Goal: Task Accomplishment & Management: Use online tool/utility

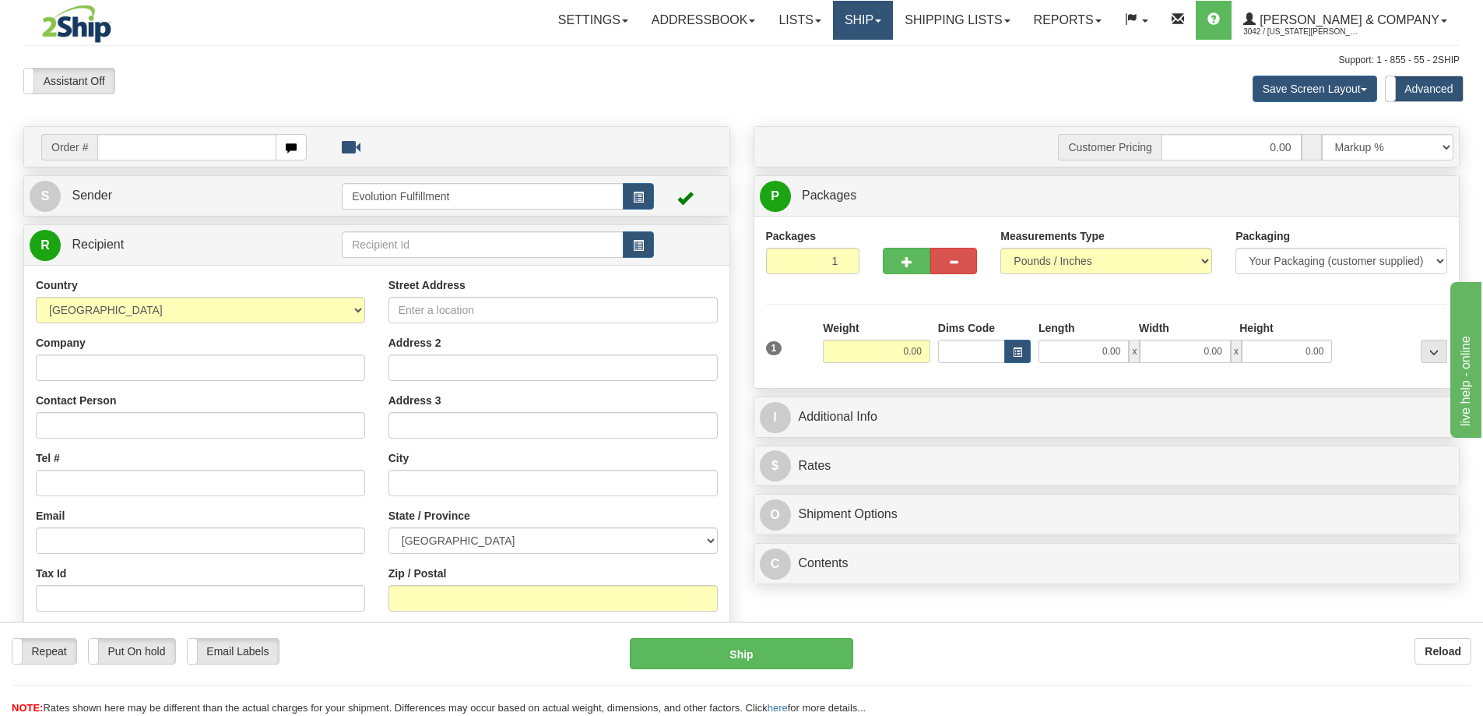
click at [893, 24] on link "Ship" at bounding box center [863, 20] width 60 height 39
click at [877, 72] on span "OnHold / Order Queue" at bounding box center [822, 75] width 110 height 12
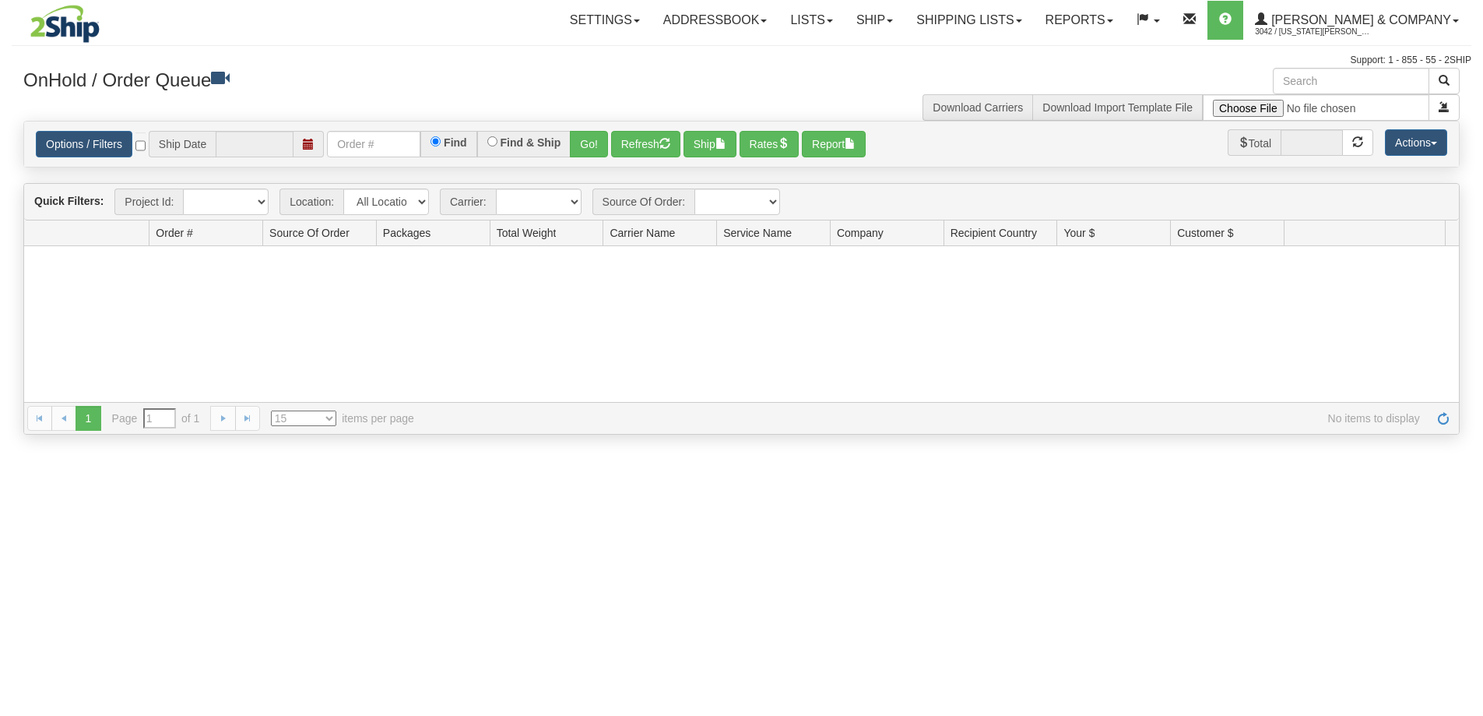
type input "[DATE]"
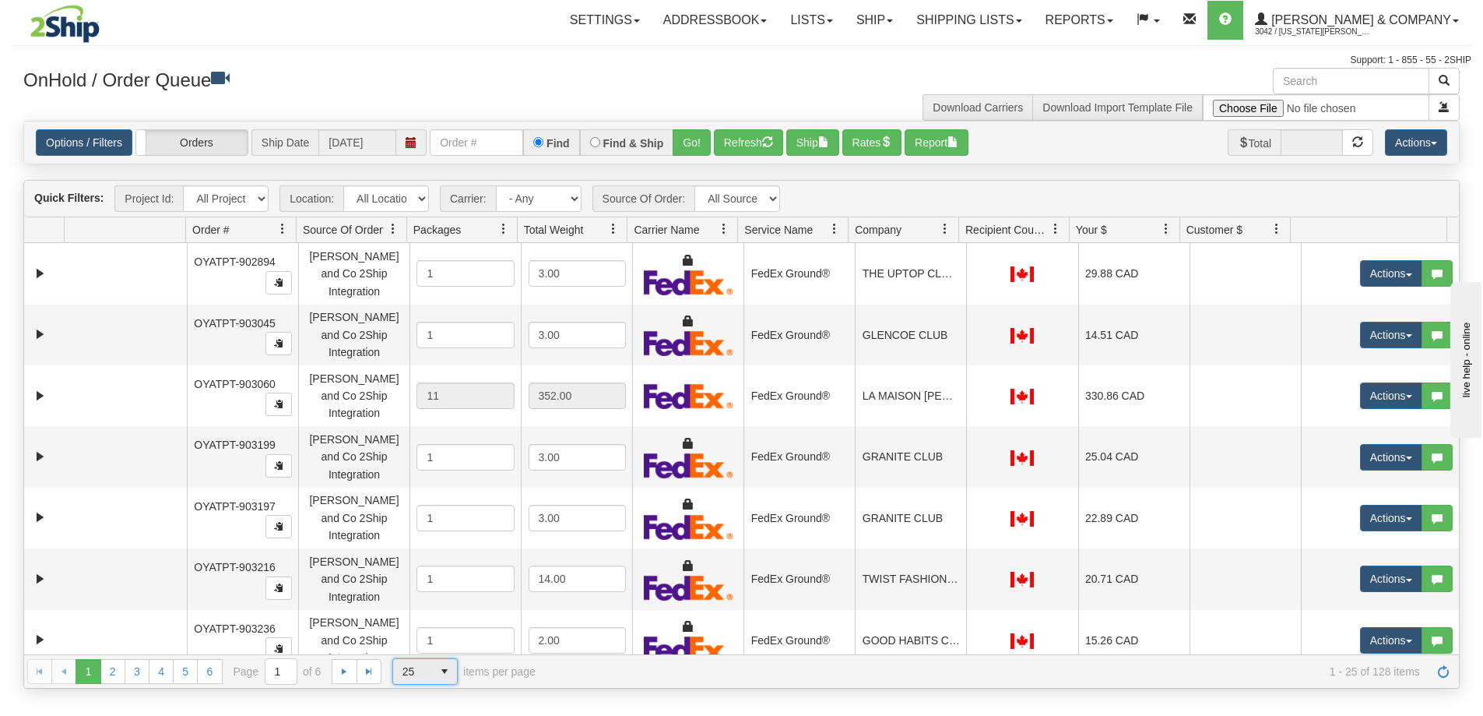
click at [424, 676] on span "25" at bounding box center [412, 671] width 39 height 25
click at [427, 650] on li "100" at bounding box center [425, 646] width 64 height 22
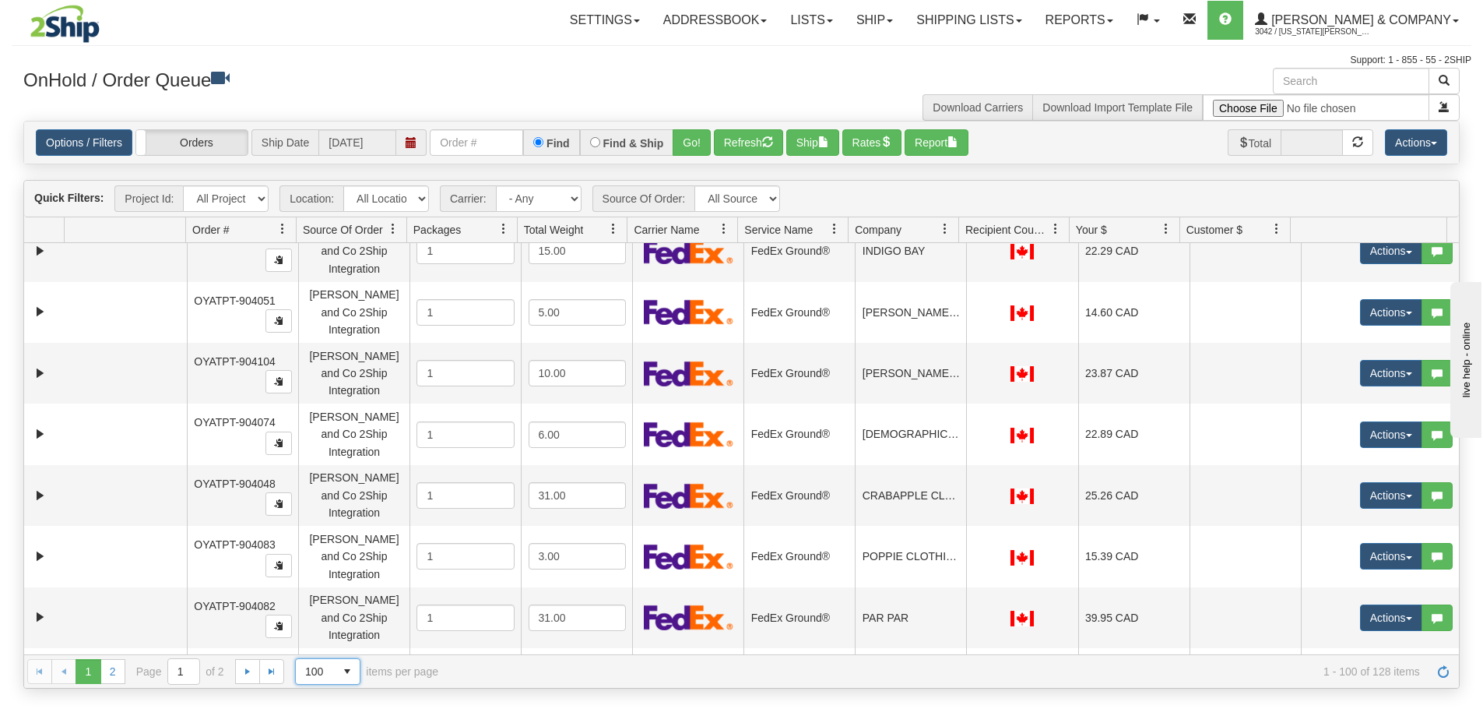
scroll to position [4636, 0]
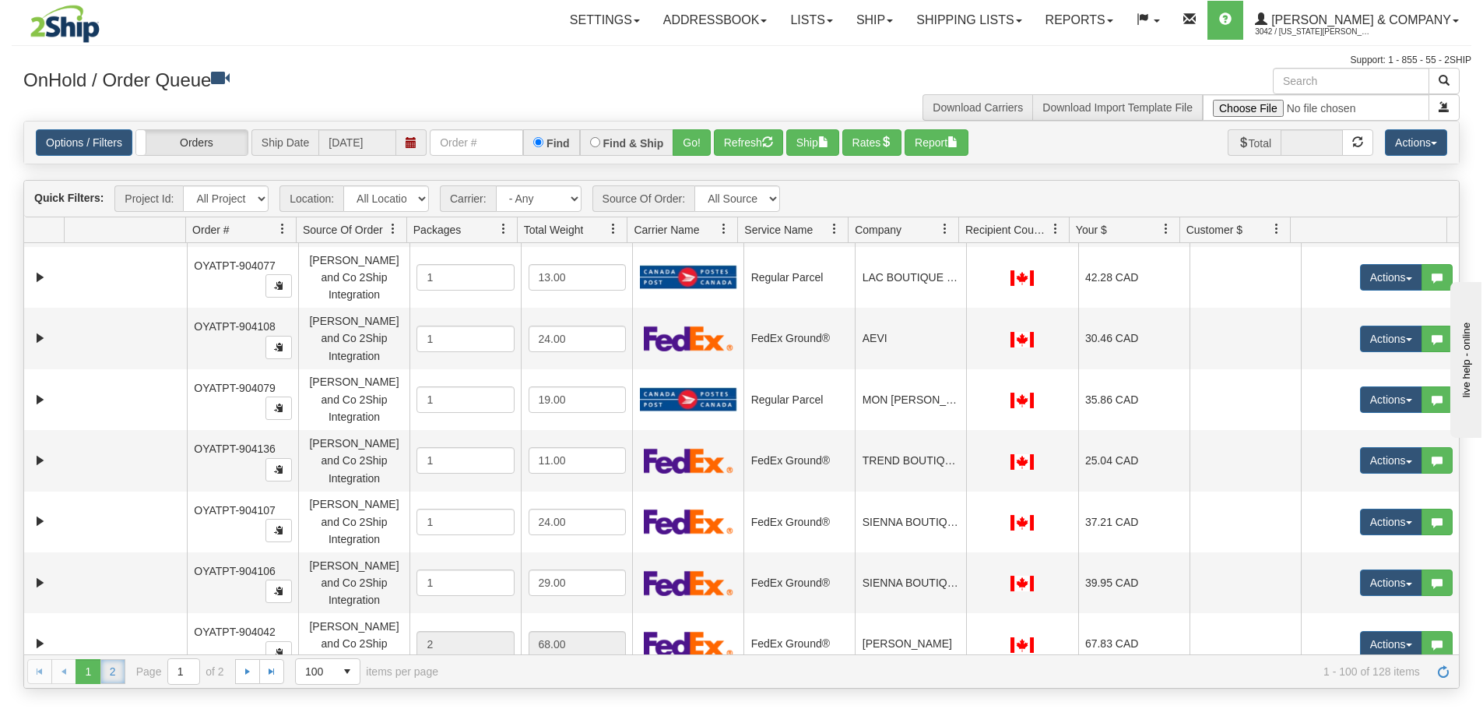
click at [107, 664] on link "2" at bounding box center [112, 671] width 25 height 25
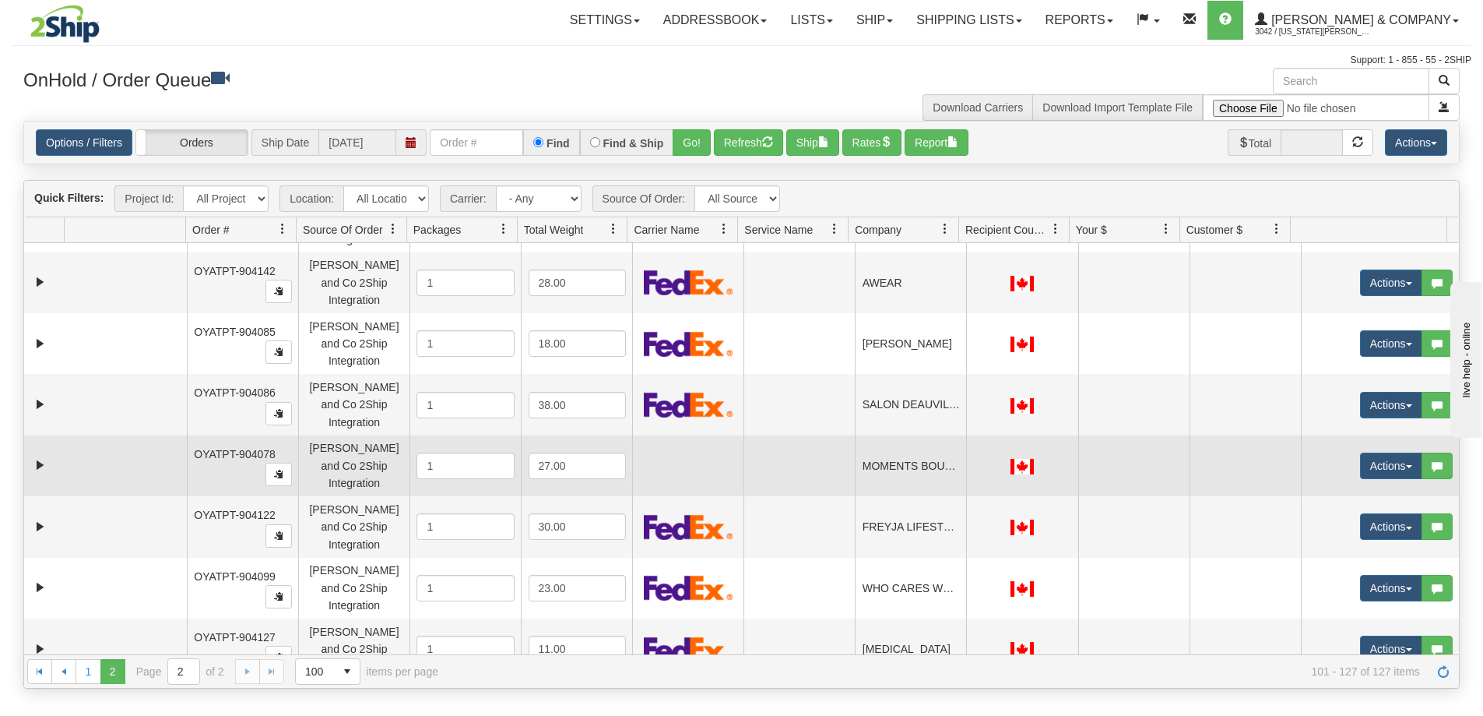
scroll to position [0, 0]
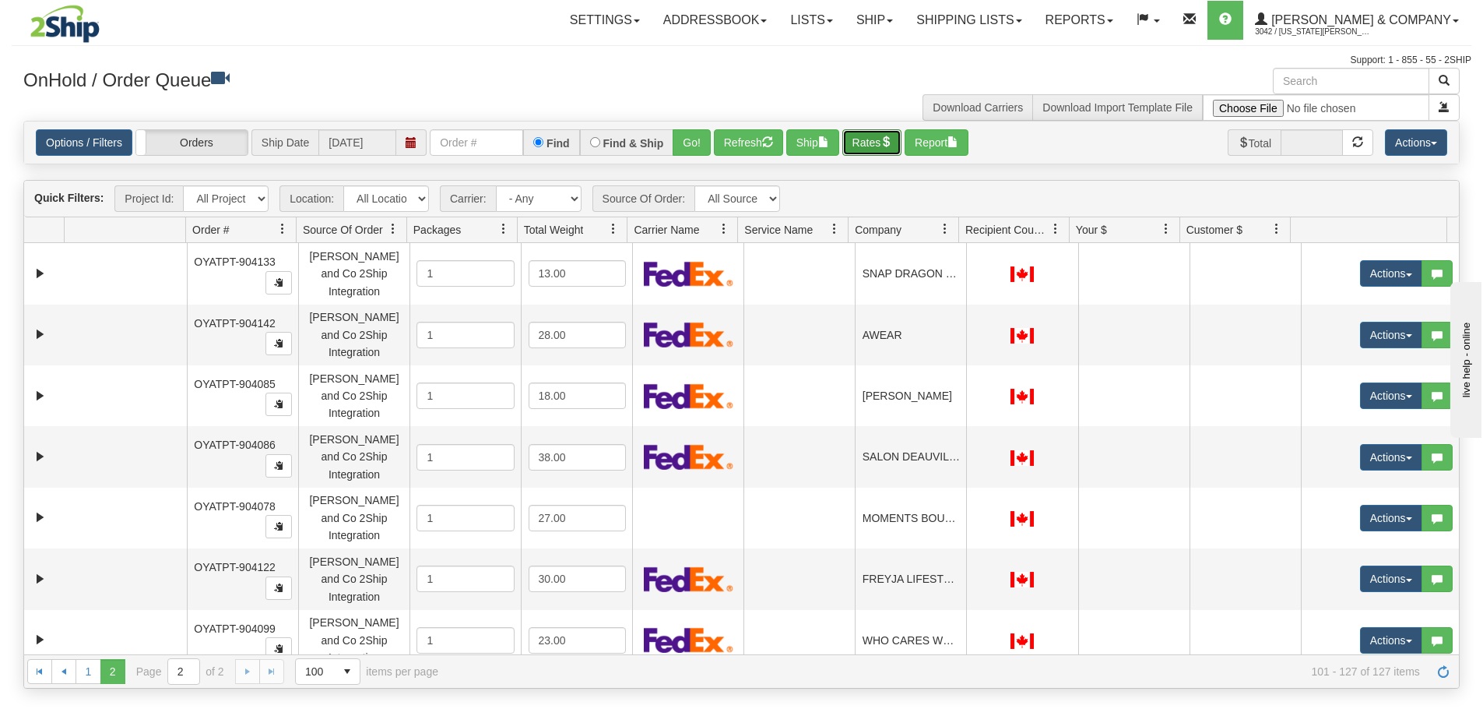
click at [878, 145] on button "Rates" at bounding box center [872, 142] width 60 height 26
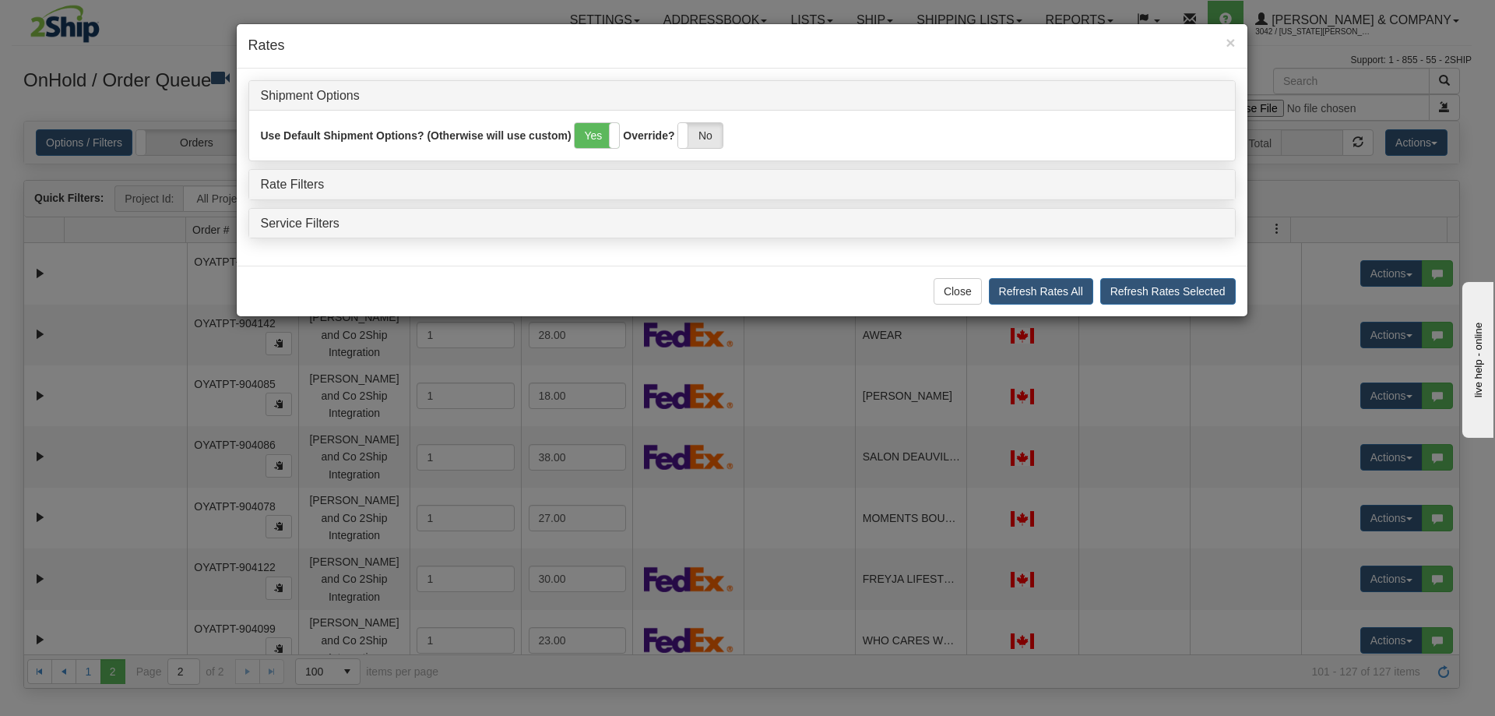
click at [457, 192] on div "Rate Filters" at bounding box center [742, 185] width 986 height 30
drag, startPoint x: 301, startPoint y: 188, endPoint x: 303, endPoint y: 209, distance: 20.3
click at [301, 191] on link "Rate Filters" at bounding box center [293, 184] width 64 height 13
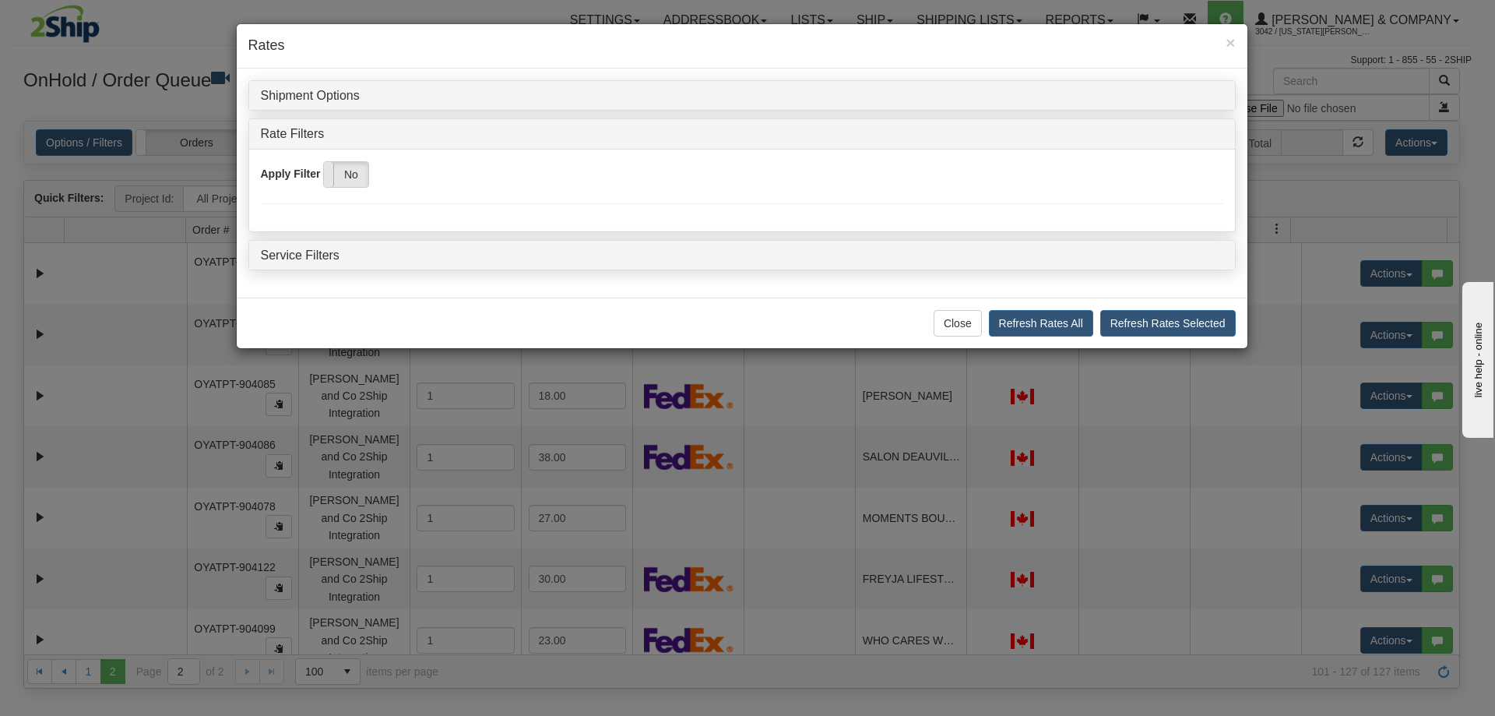
click at [327, 181] on span at bounding box center [324, 174] width 20 height 25
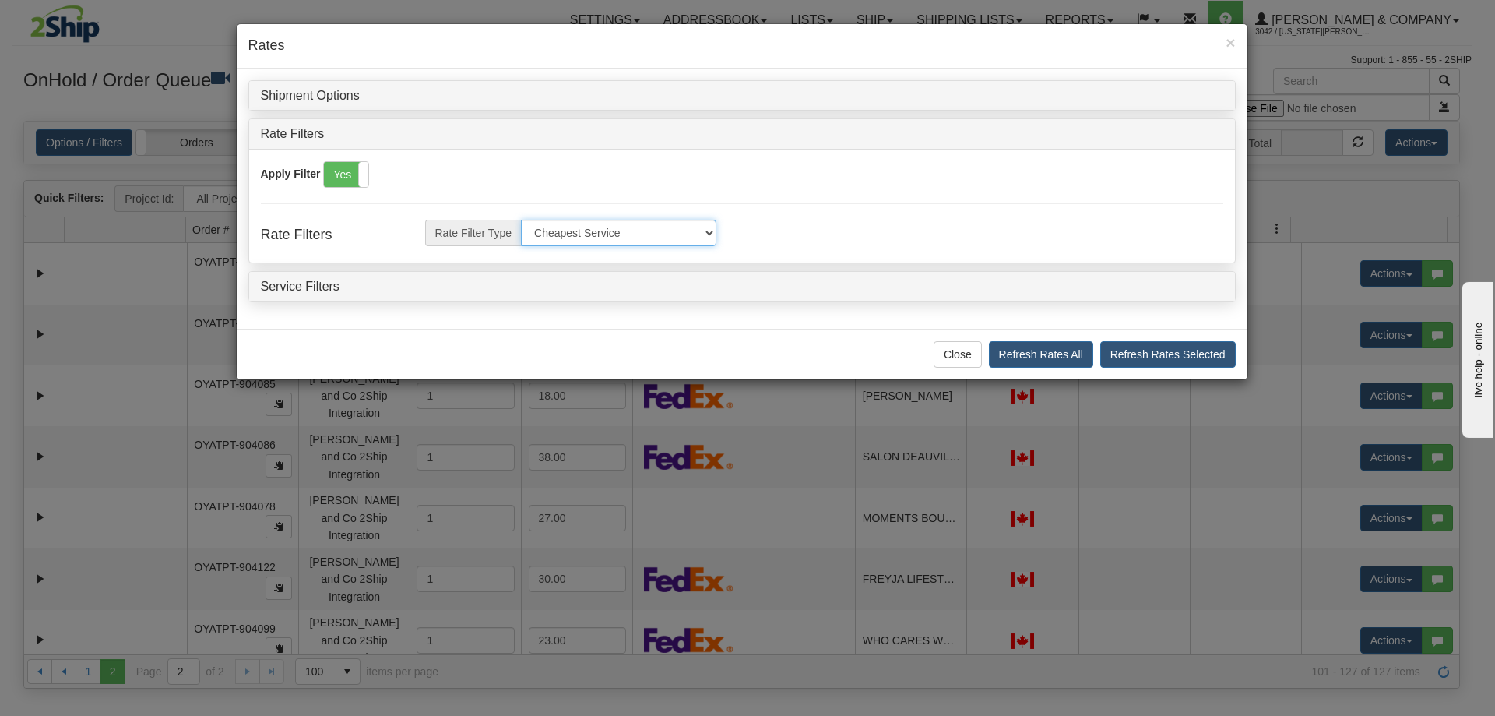
click at [572, 230] on select "Cheapest Service Fastest Service Cheapest By Group Fastest By Group Cheapest by…" at bounding box center [618, 233] width 195 height 26
click at [950, 356] on button "Close" at bounding box center [958, 354] width 48 height 26
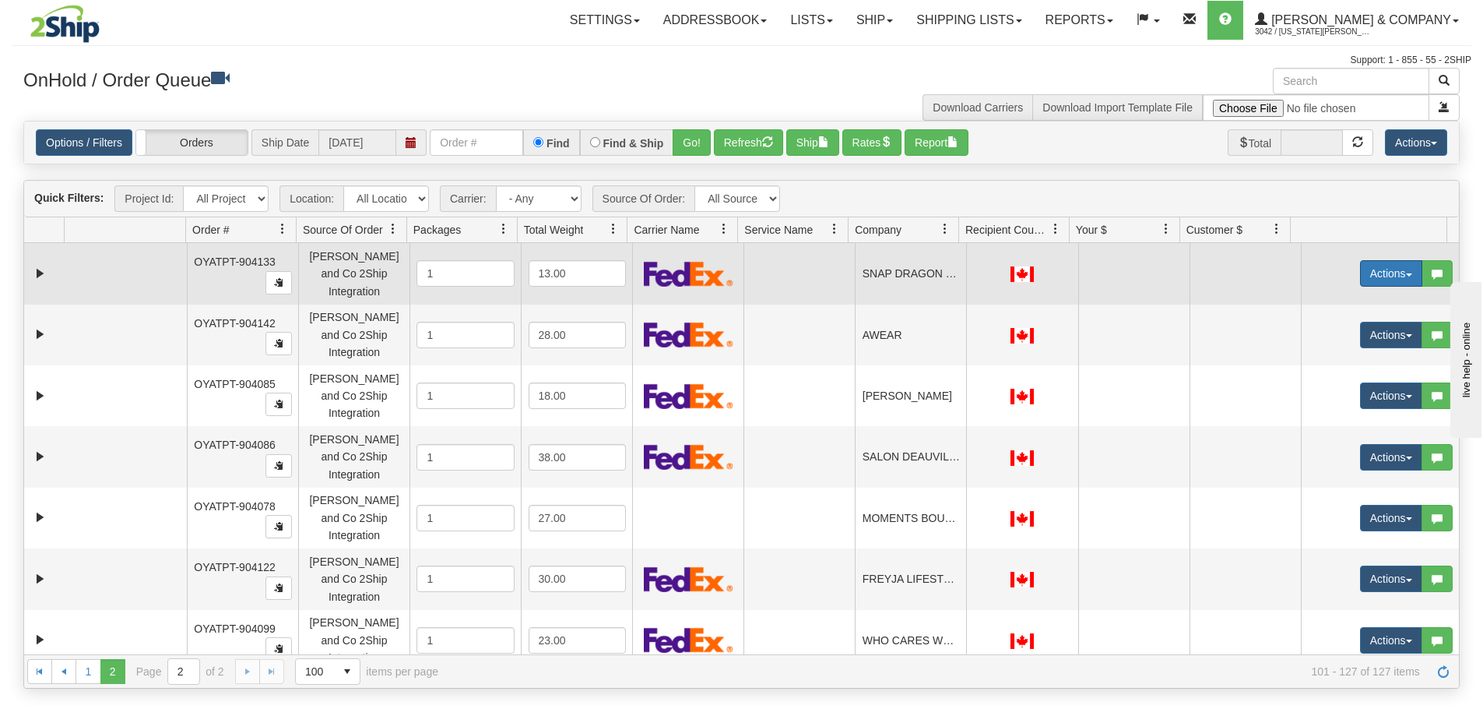
click at [1383, 265] on button "Actions" at bounding box center [1391, 273] width 62 height 26
click at [1351, 337] on span "Rate All Services" at bounding box center [1359, 343] width 93 height 12
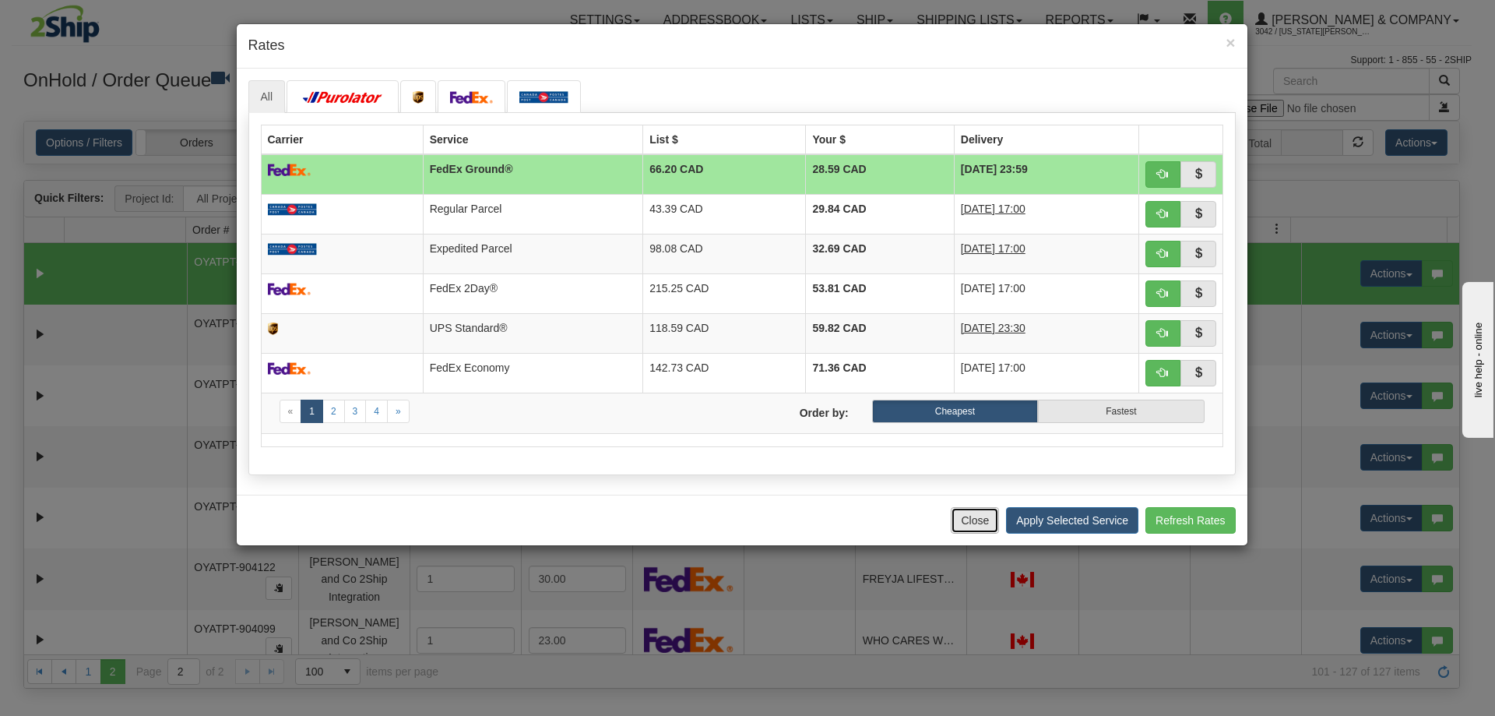
click at [962, 516] on button "Close" at bounding box center [975, 520] width 48 height 26
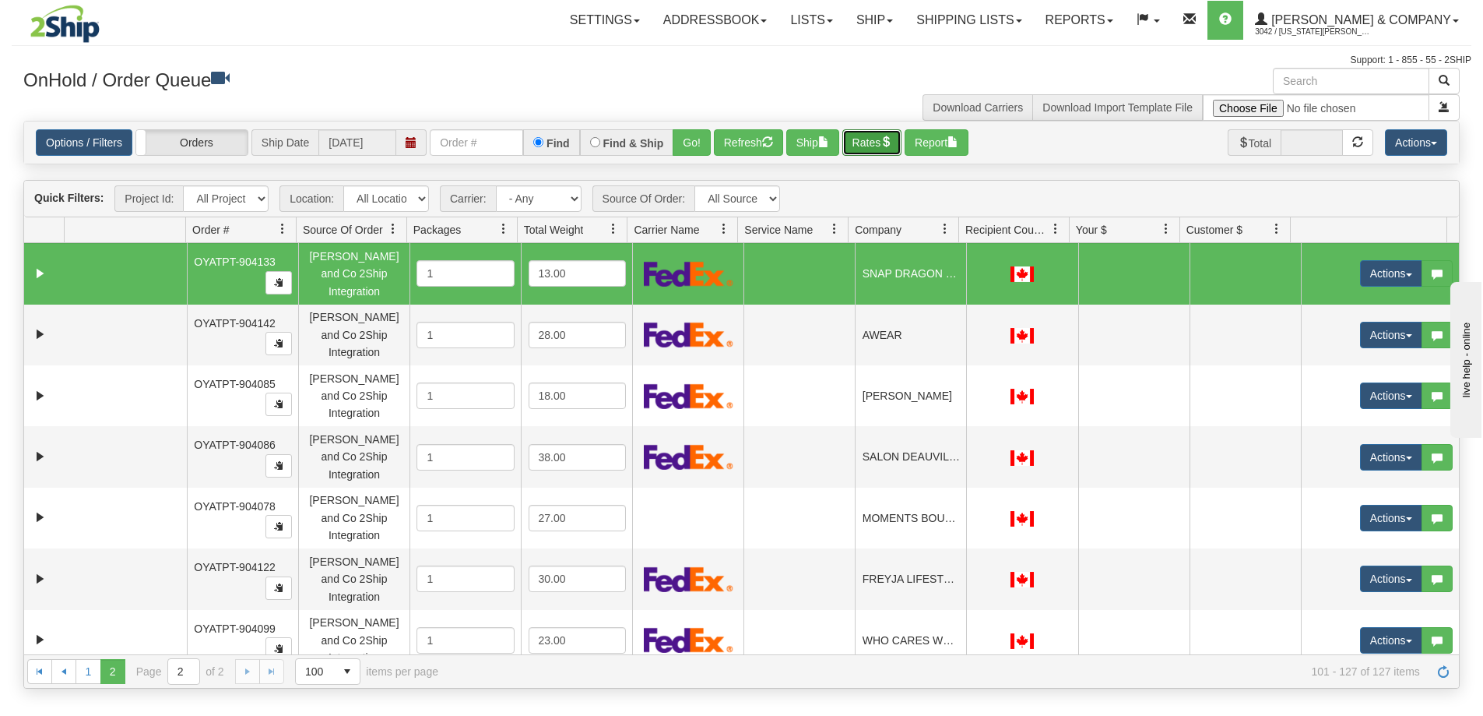
click at [854, 138] on button "Rates" at bounding box center [872, 142] width 60 height 26
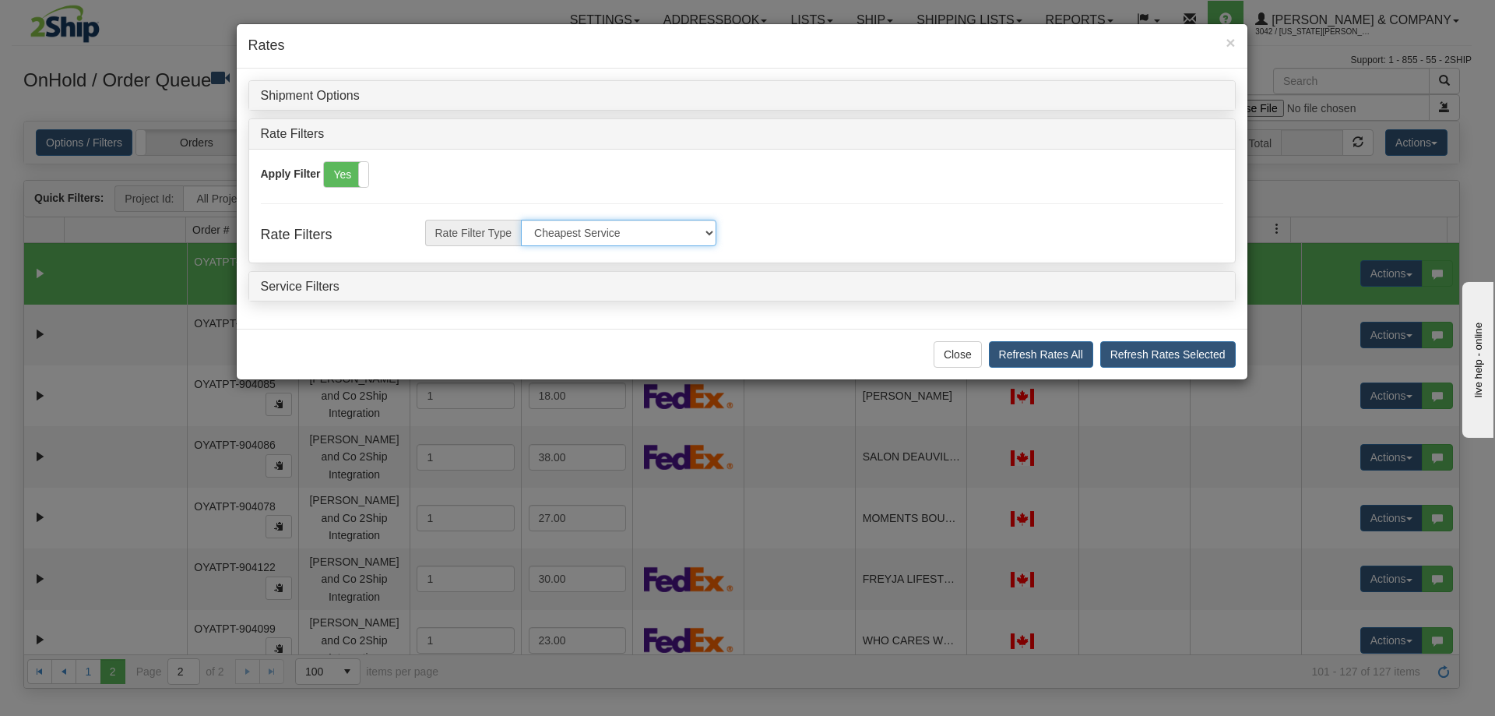
click at [564, 230] on select "Cheapest Service Fastest Service Cheapest By Group Fastest By Group Cheapest by…" at bounding box center [618, 233] width 195 height 26
click at [564, 231] on select "Cheapest Service Fastest Service Cheapest By Group Fastest By Group Cheapest by…" at bounding box center [618, 233] width 195 height 26
click at [562, 285] on h4 "Service Filters" at bounding box center [742, 287] width 962 height 14
click at [329, 291] on link "Service Filters" at bounding box center [300, 286] width 79 height 13
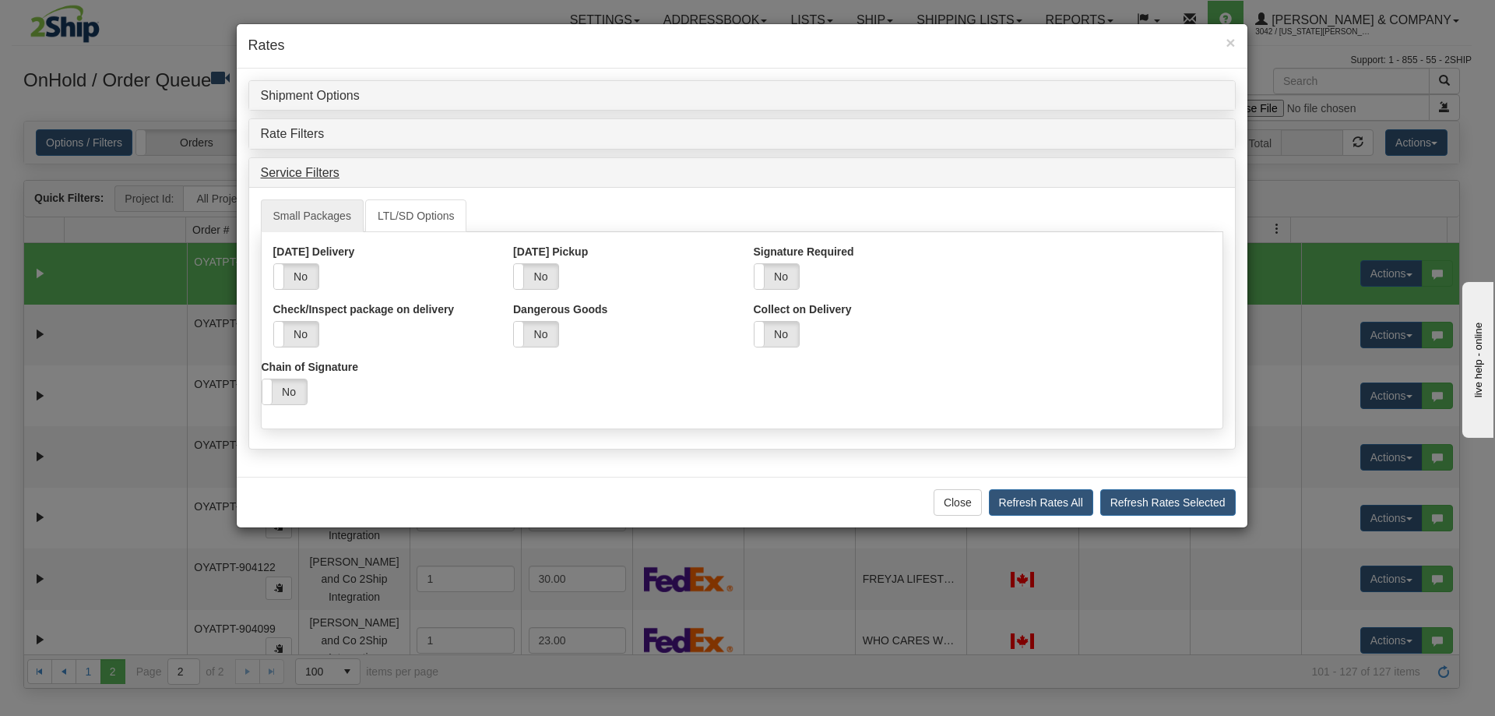
click at [283, 180] on div "Service Filters" at bounding box center [742, 173] width 986 height 30
click at [960, 501] on button "Close" at bounding box center [958, 502] width 48 height 26
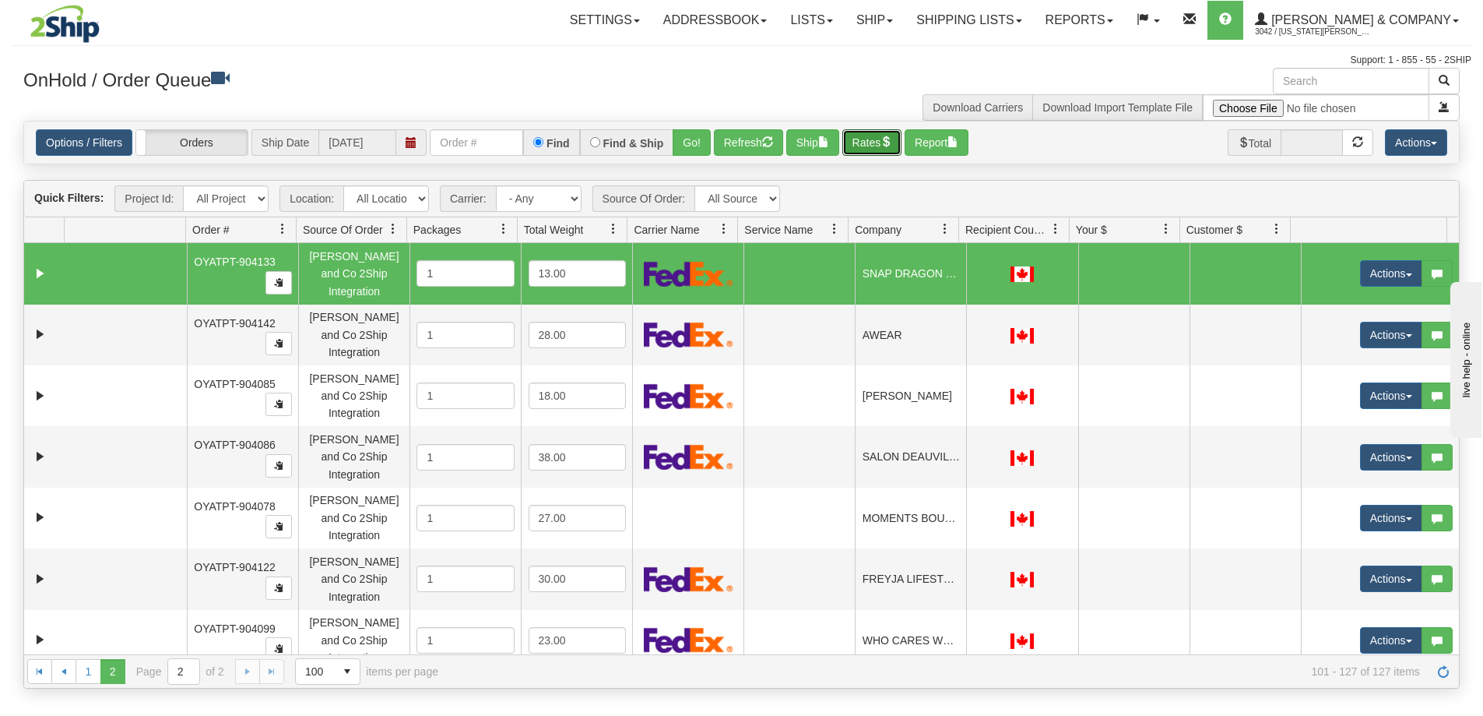
click at [1190, 269] on td at bounding box center [1245, 273] width 111 height 61
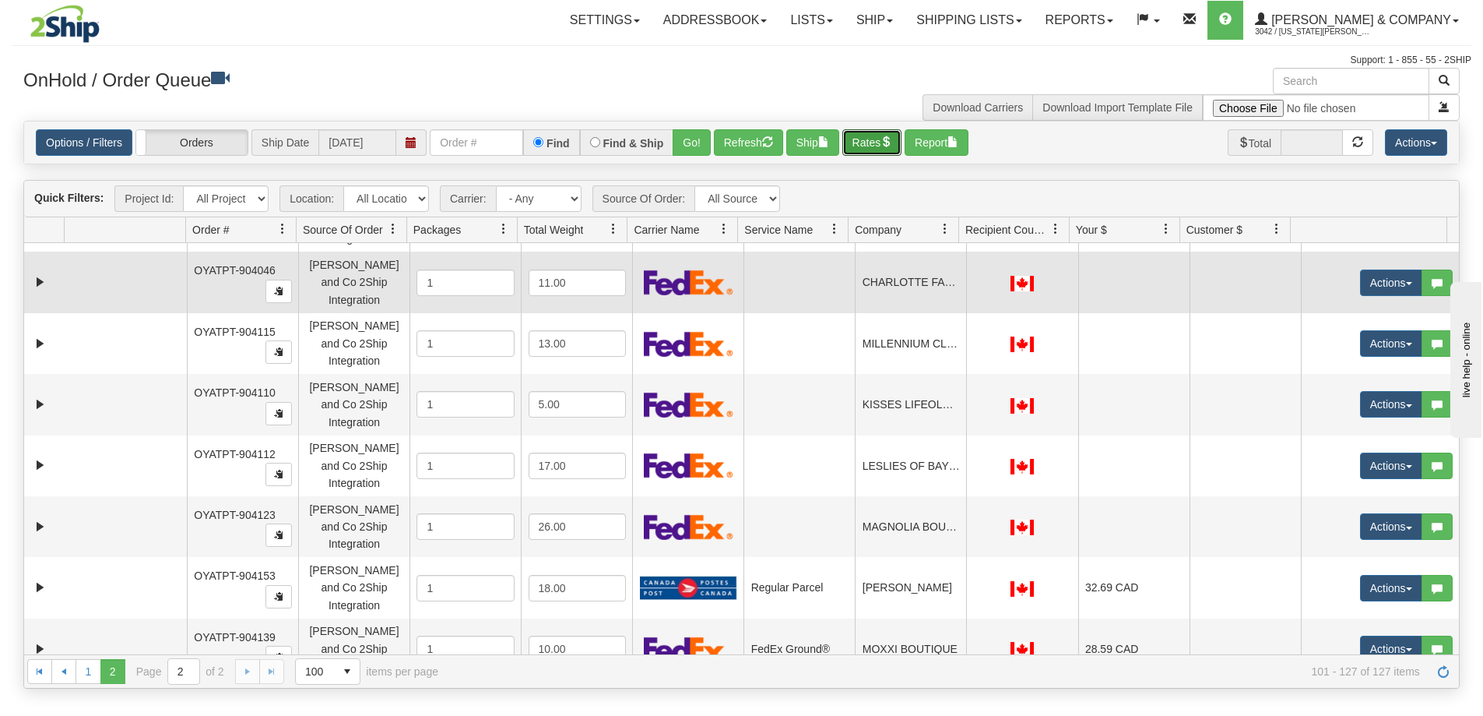
scroll to position [701, 0]
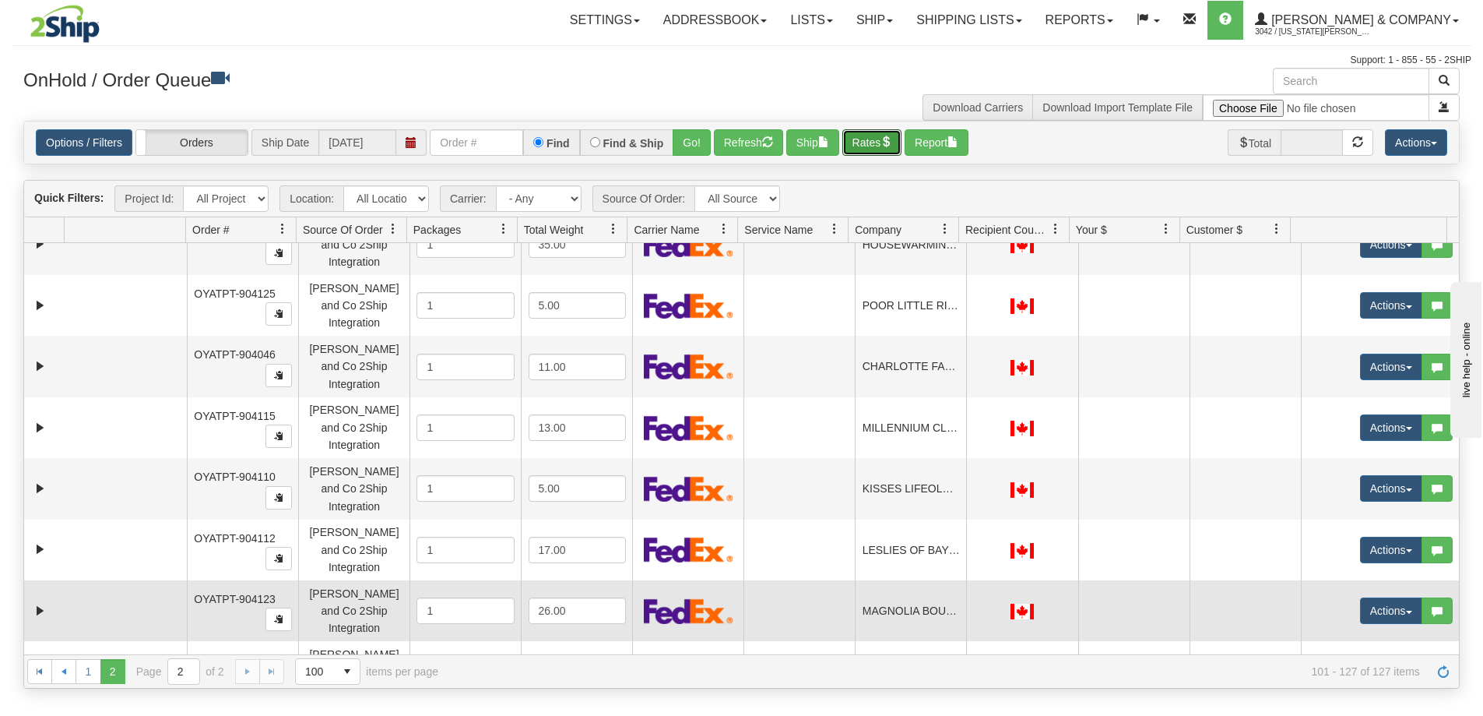
click at [1221, 580] on td at bounding box center [1245, 610] width 111 height 61
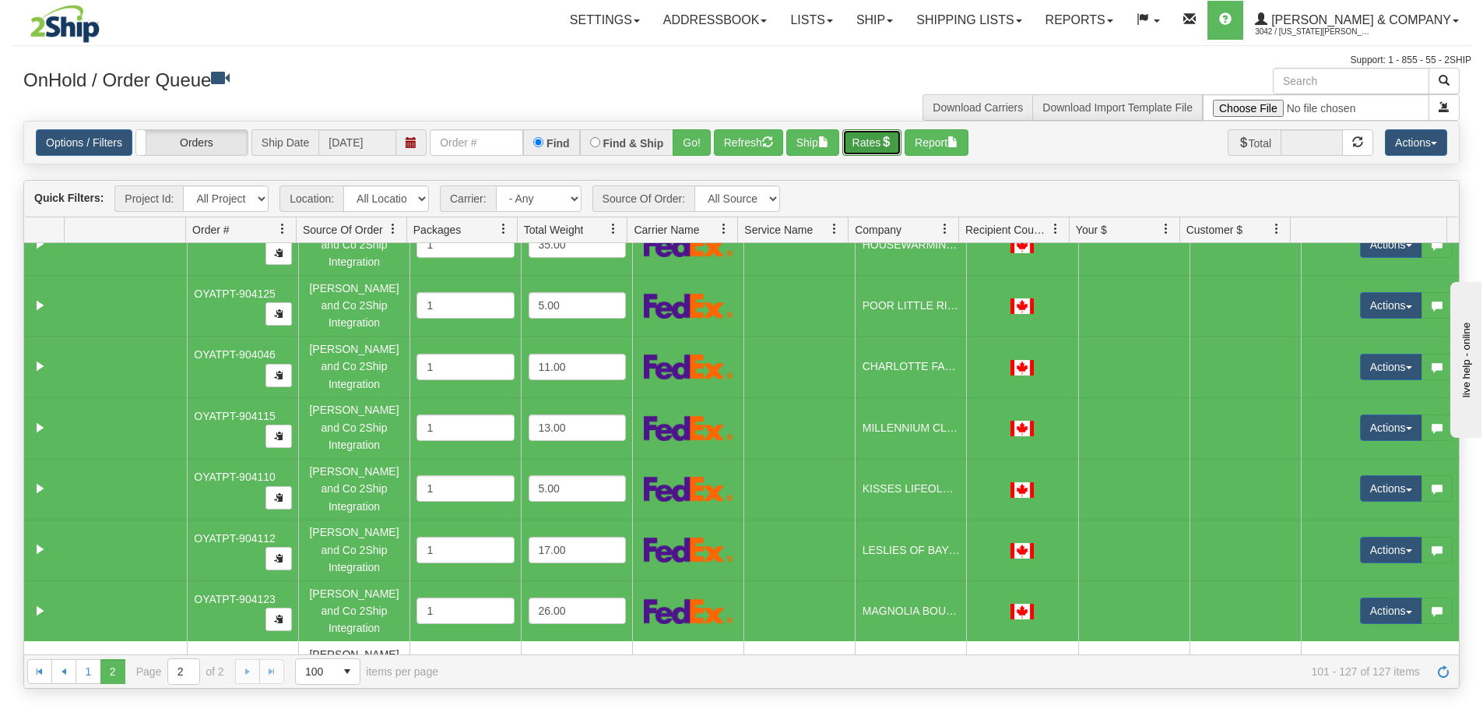
click at [874, 142] on button "Rates" at bounding box center [872, 142] width 60 height 26
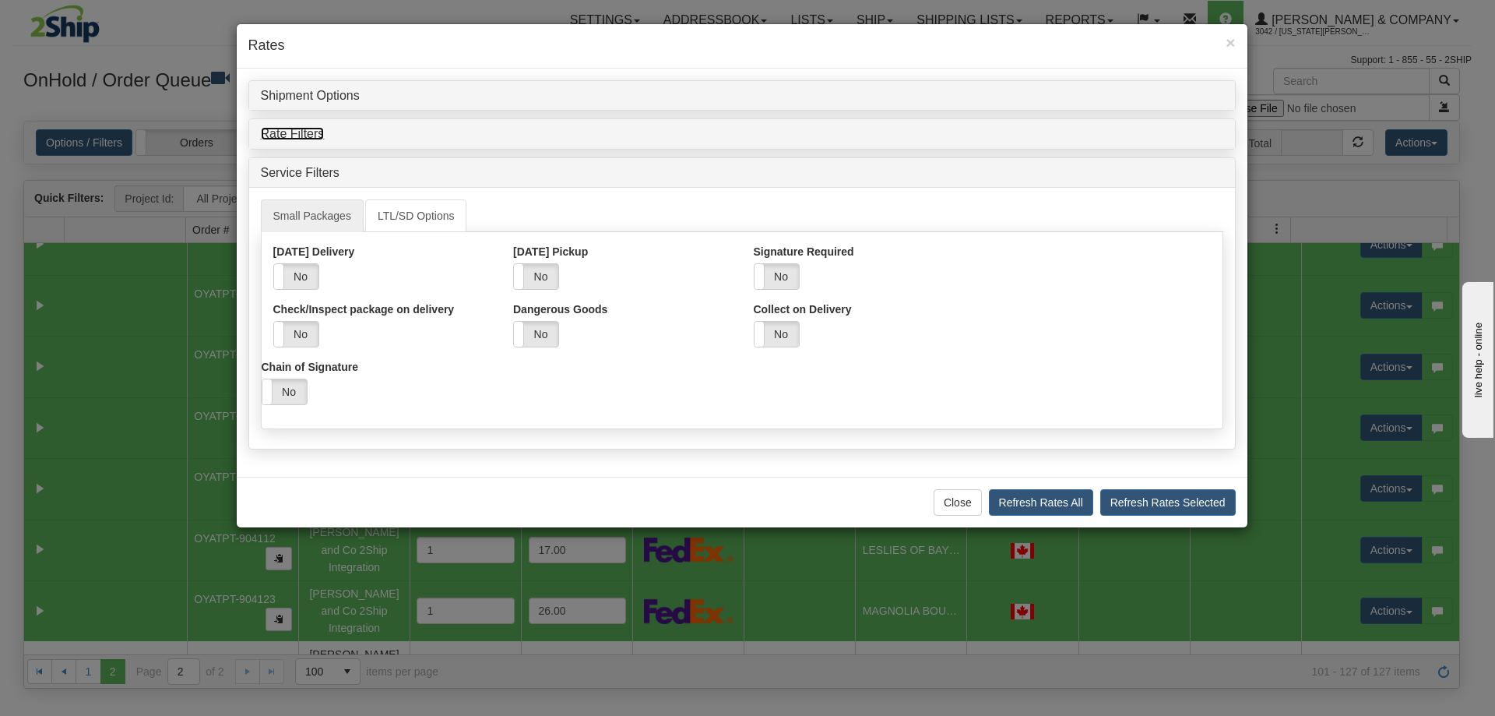
click at [315, 132] on link "Rate Filters" at bounding box center [293, 133] width 64 height 13
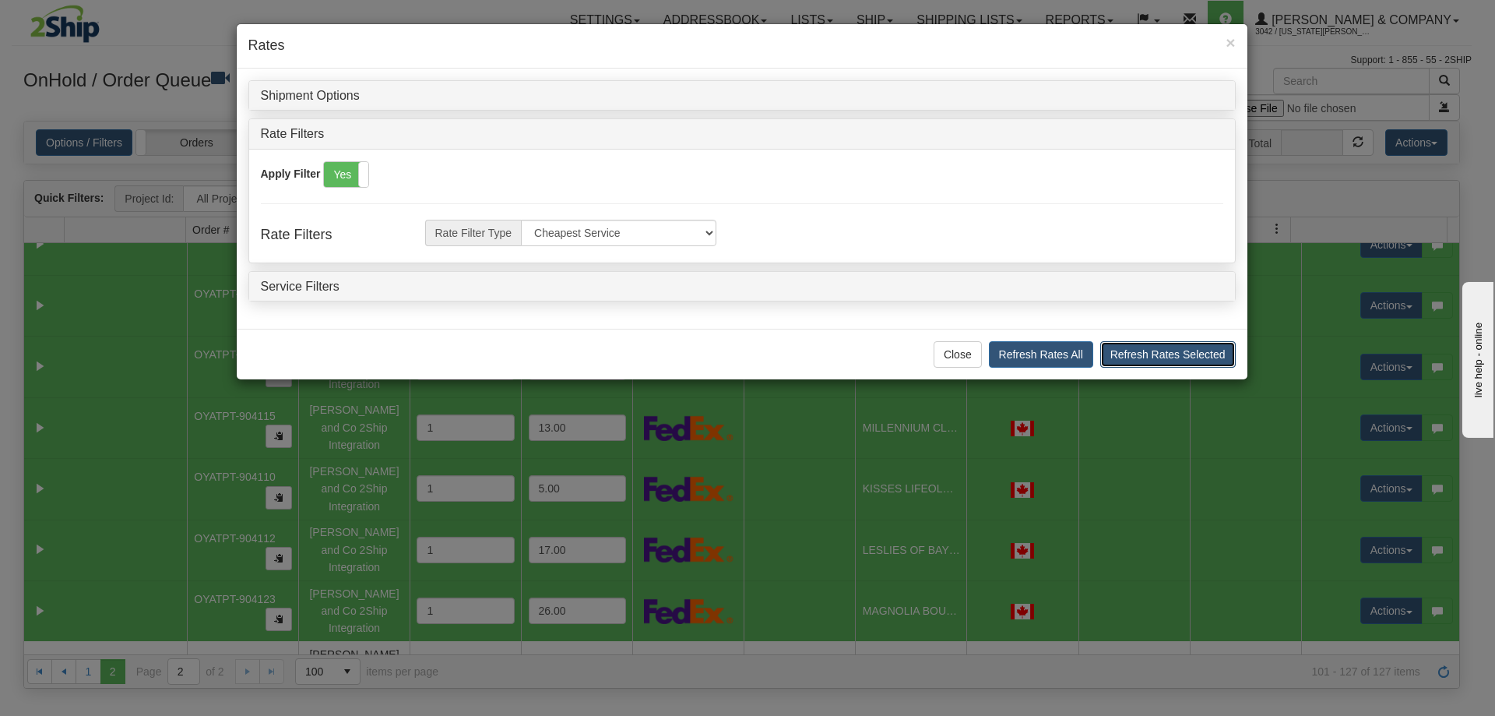
click at [1134, 354] on button "Refresh Rates Selected" at bounding box center [1167, 354] width 135 height 26
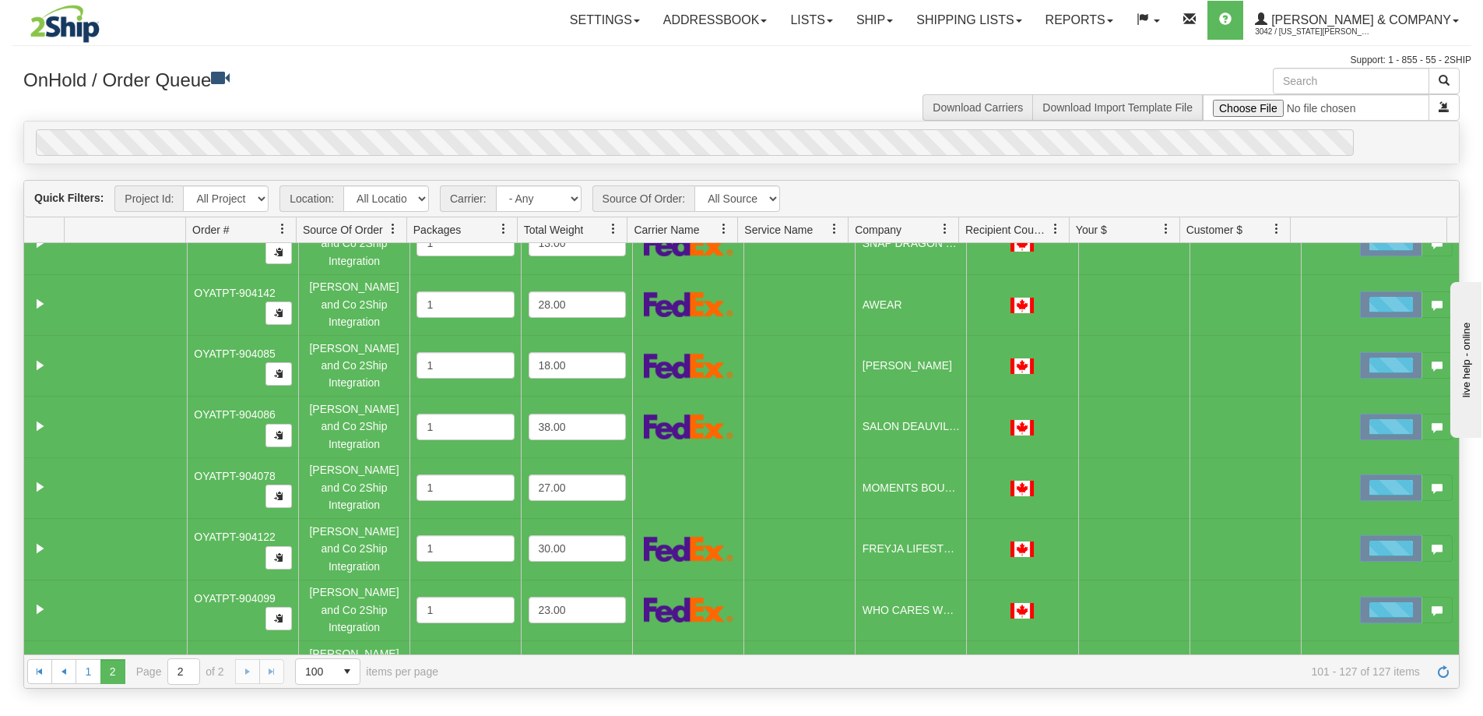
scroll to position [0, 0]
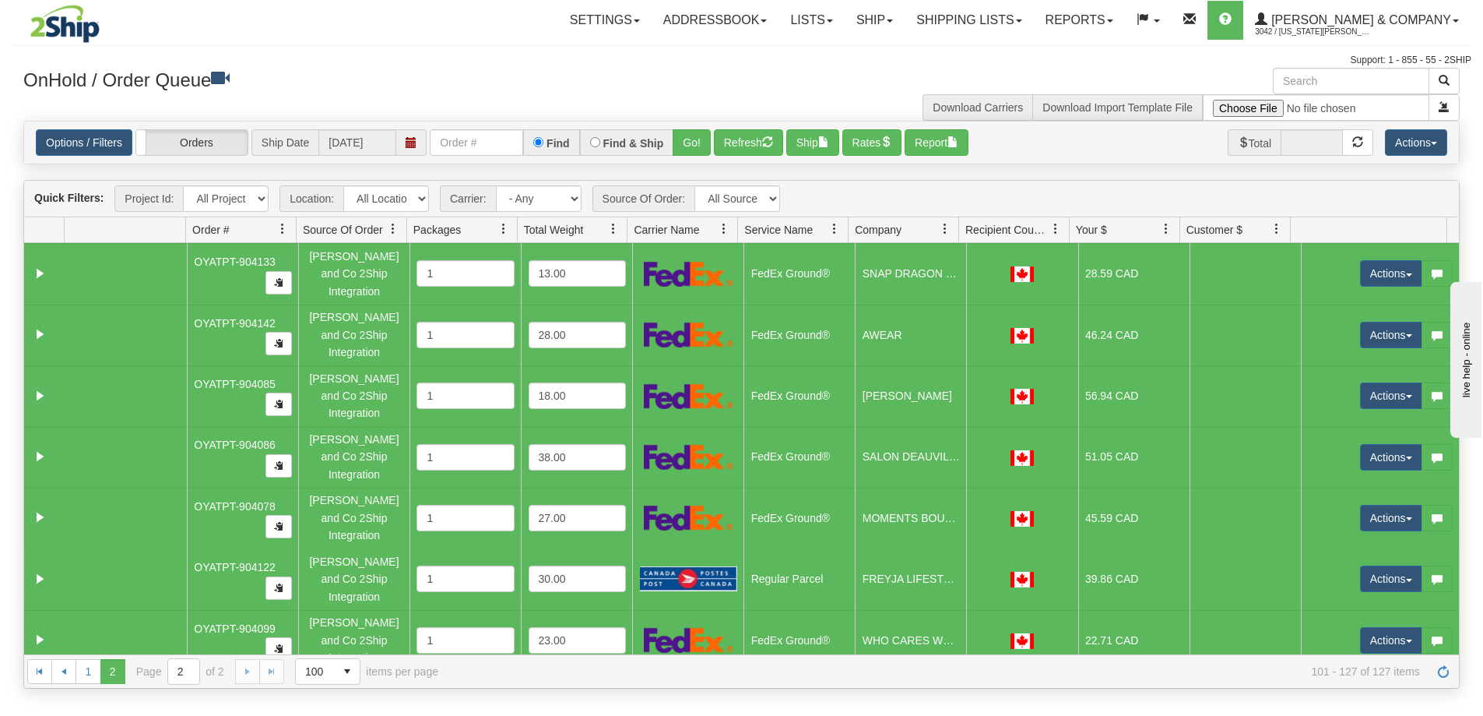
click at [1264, 548] on td at bounding box center [1245, 578] width 111 height 61
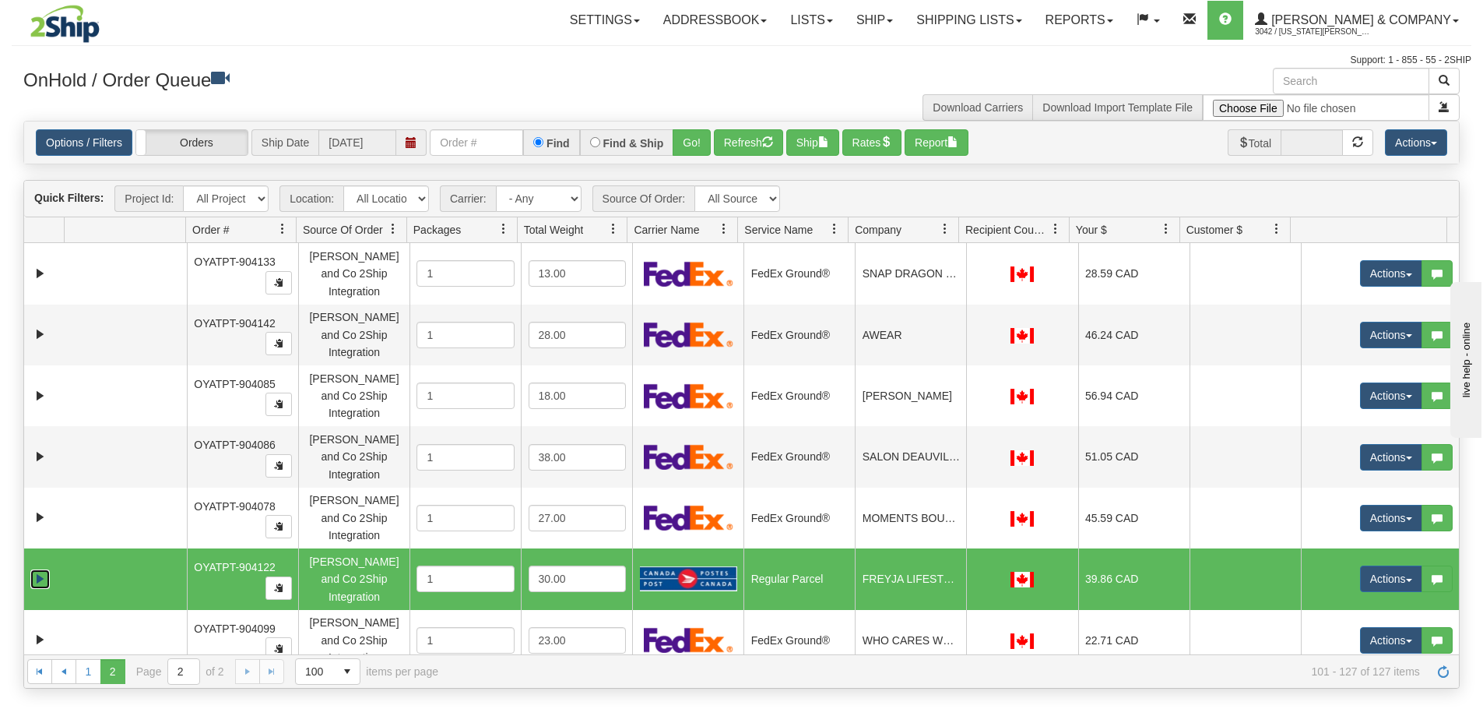
click at [42, 569] on link "Expand" at bounding box center [39, 578] width 19 height 19
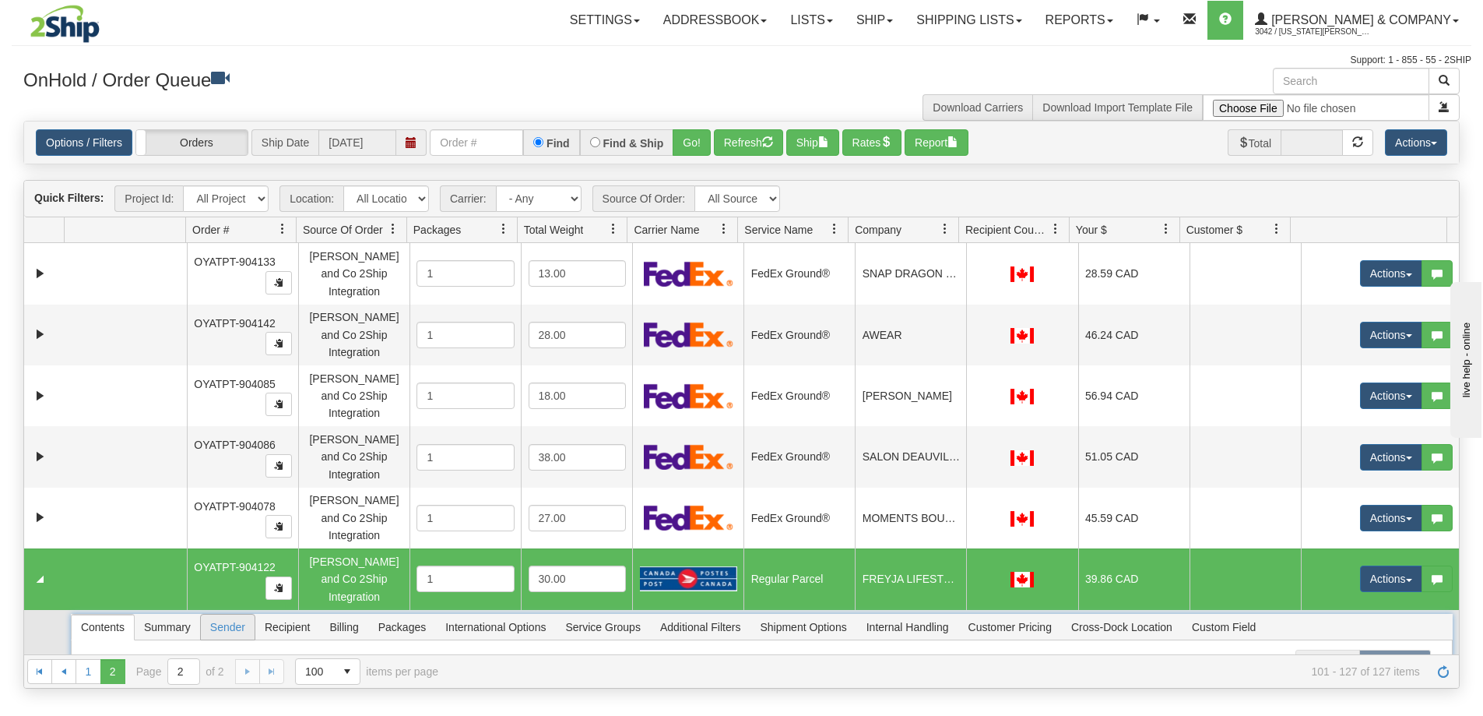
click at [230, 614] on span "Sender" at bounding box center [228, 626] width 54 height 25
click at [285, 614] on span "Recipient" at bounding box center [287, 626] width 64 height 25
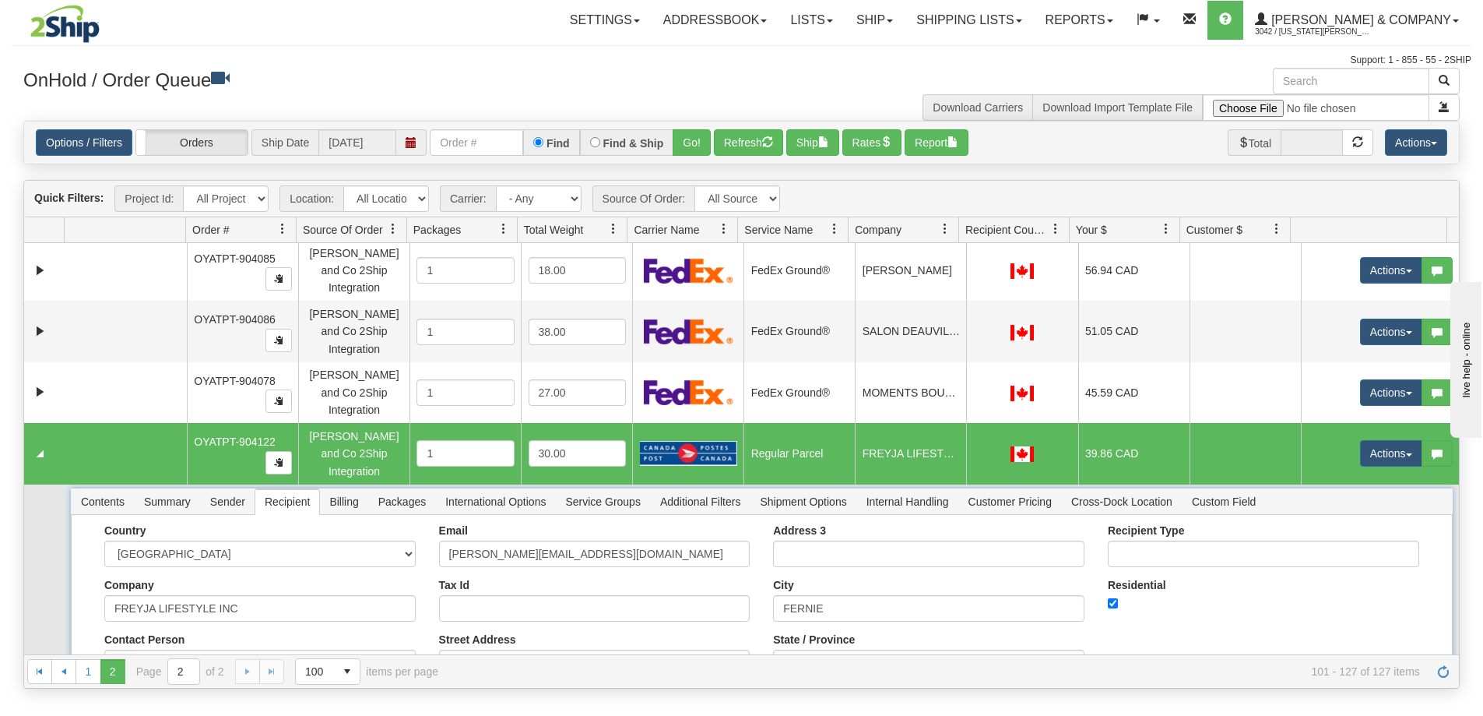
scroll to position [117, 0]
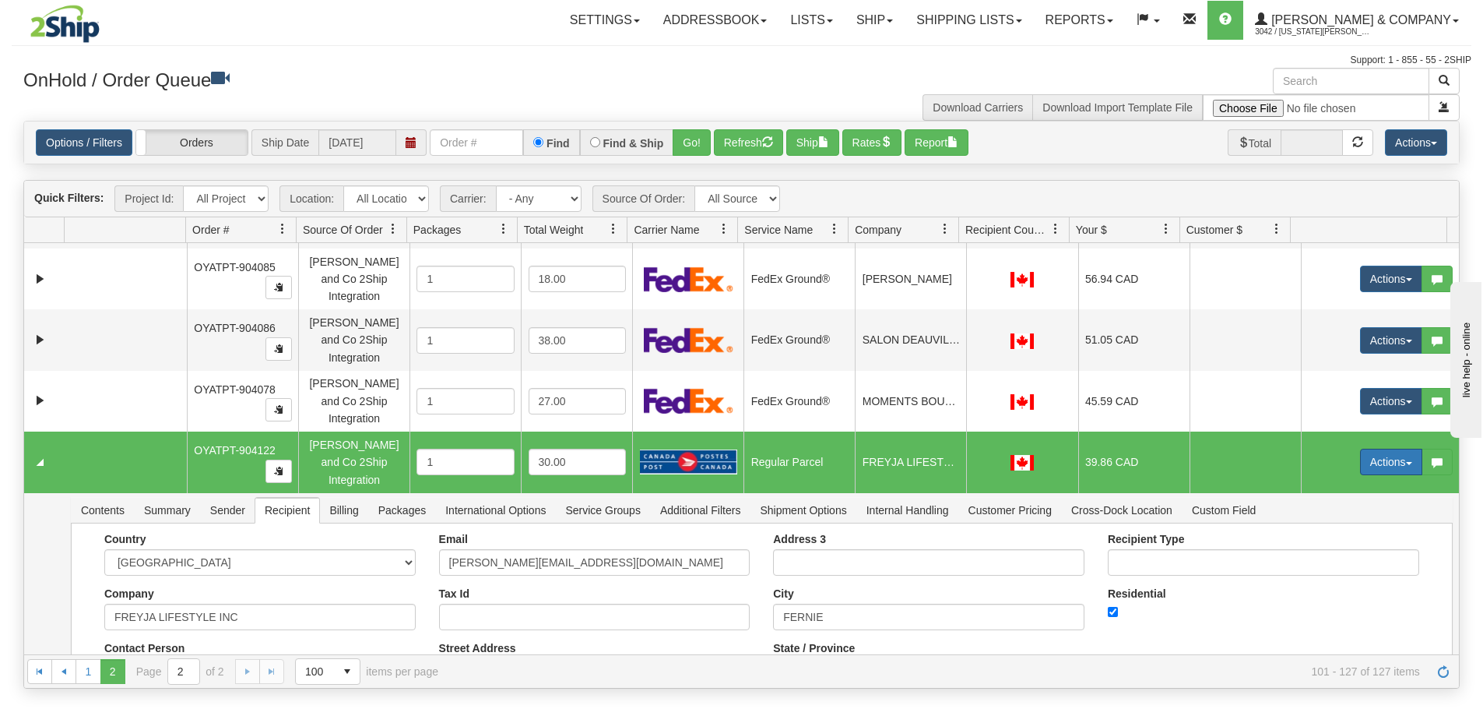
click at [1371, 448] on button "Actions" at bounding box center [1391, 461] width 62 height 26
click at [1362, 448] on button "Actions" at bounding box center [1391, 461] width 62 height 26
click at [1354, 526] on span "Rate All Services" at bounding box center [1359, 532] width 93 height 12
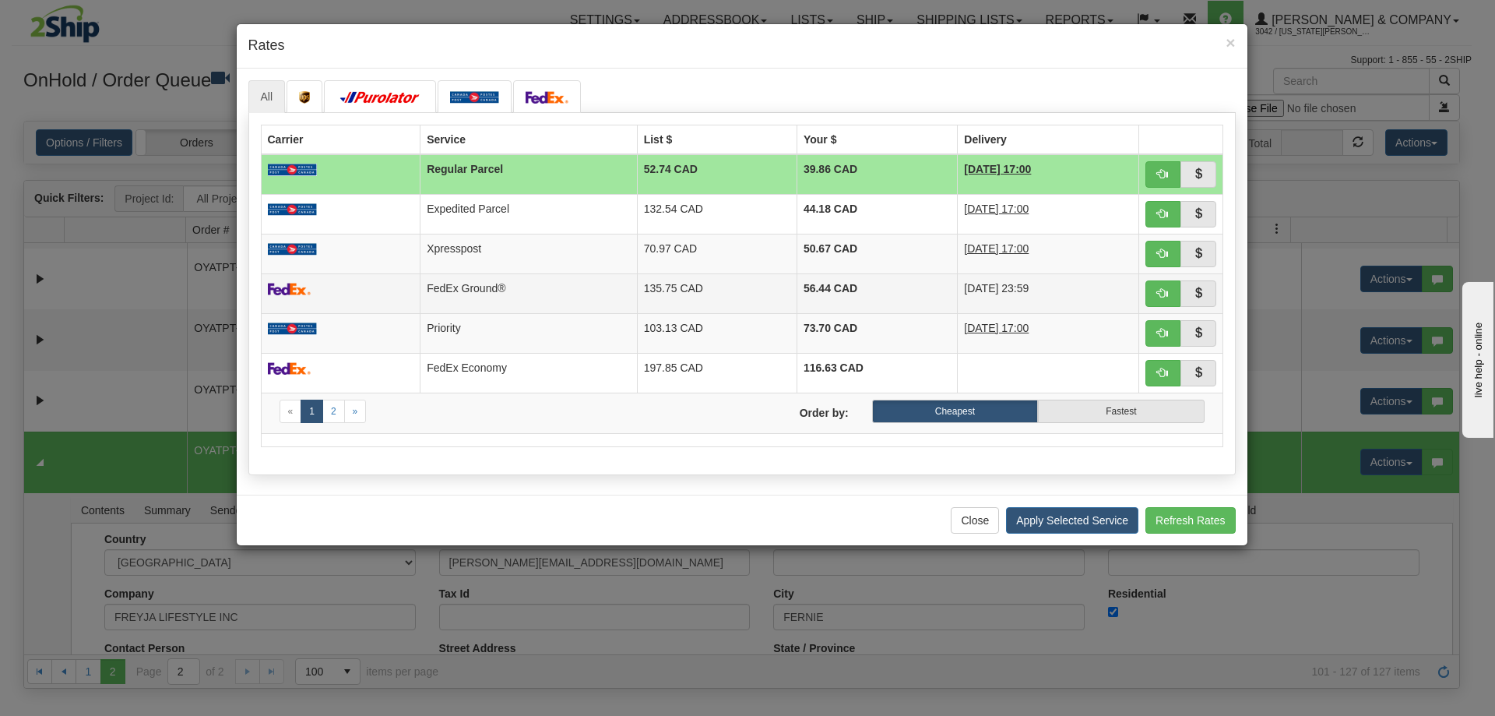
click at [501, 300] on td "FedEx Ground®" at bounding box center [528, 293] width 217 height 40
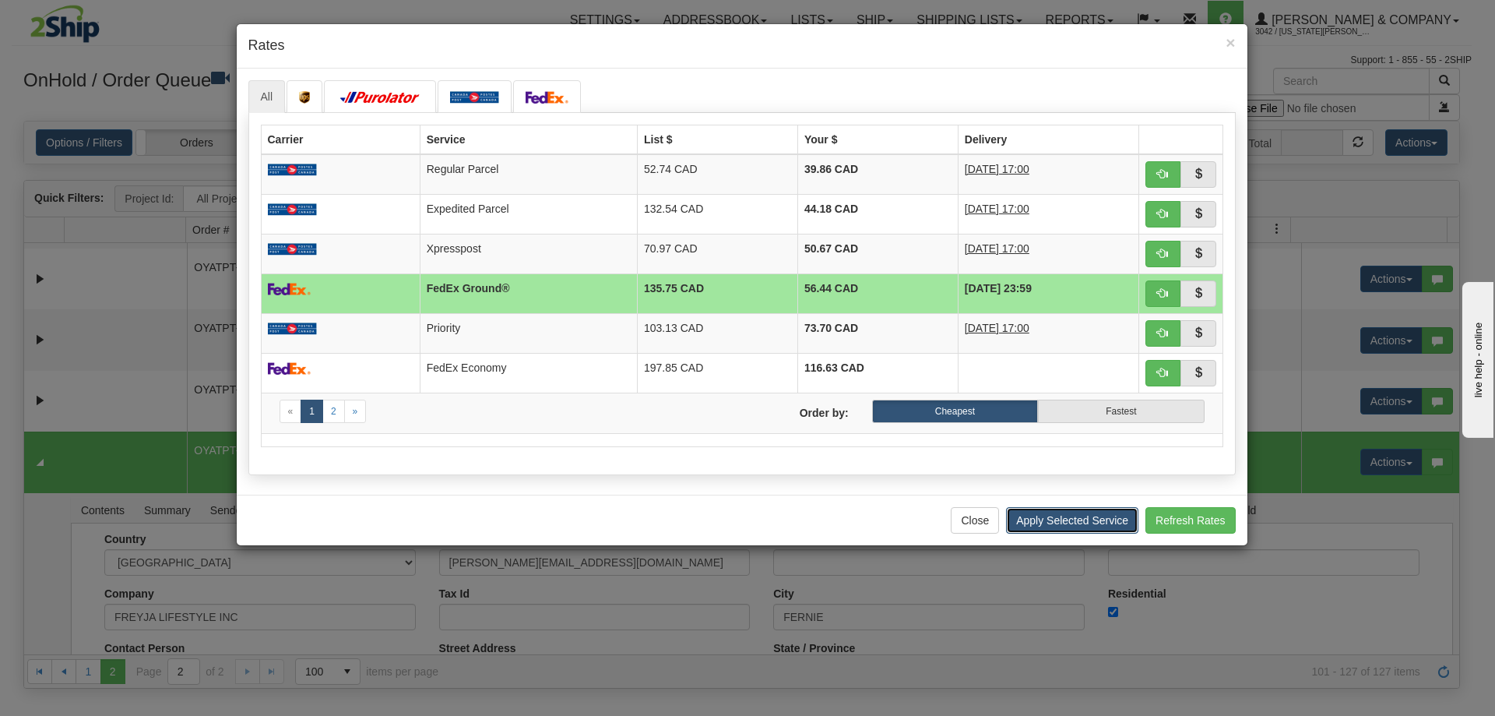
click at [1054, 525] on button "Apply Selected Service" at bounding box center [1072, 520] width 132 height 26
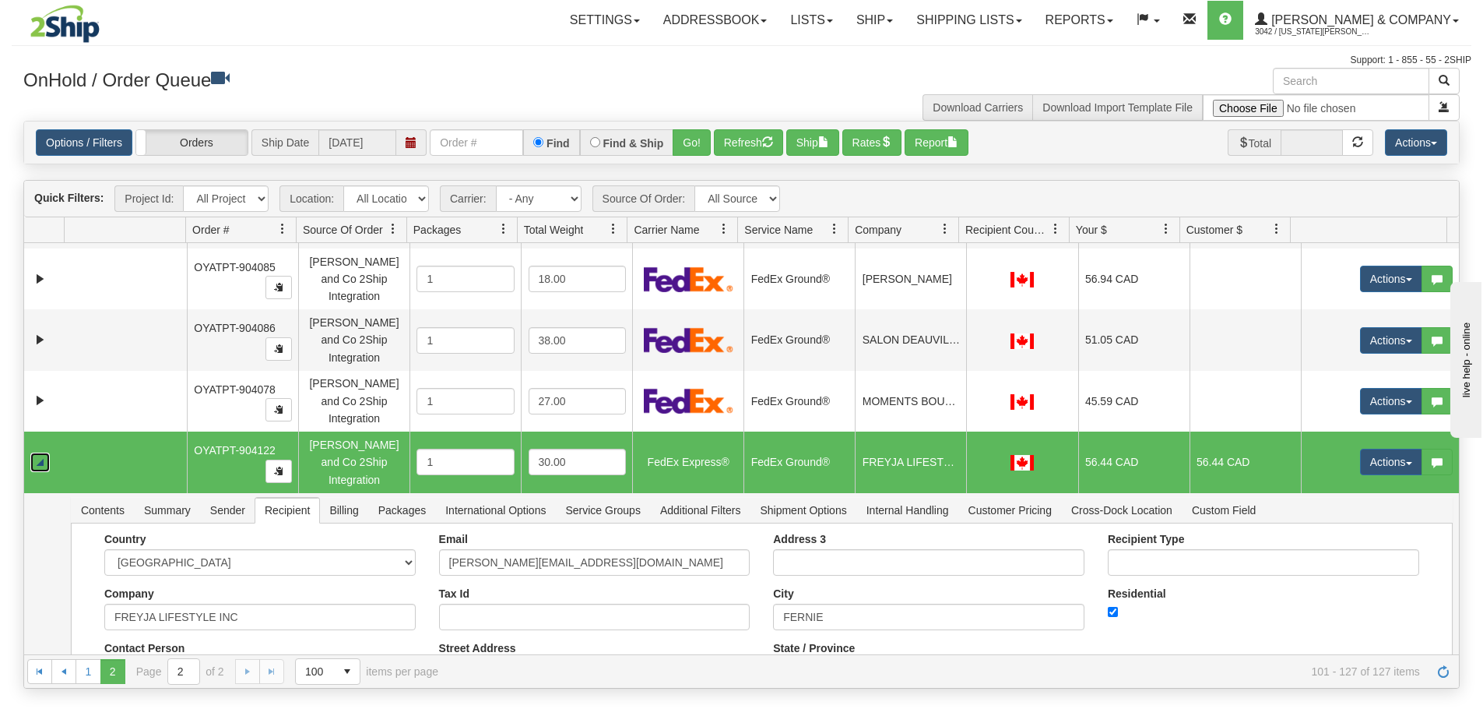
click at [33, 452] on link "Collapse" at bounding box center [39, 461] width 19 height 19
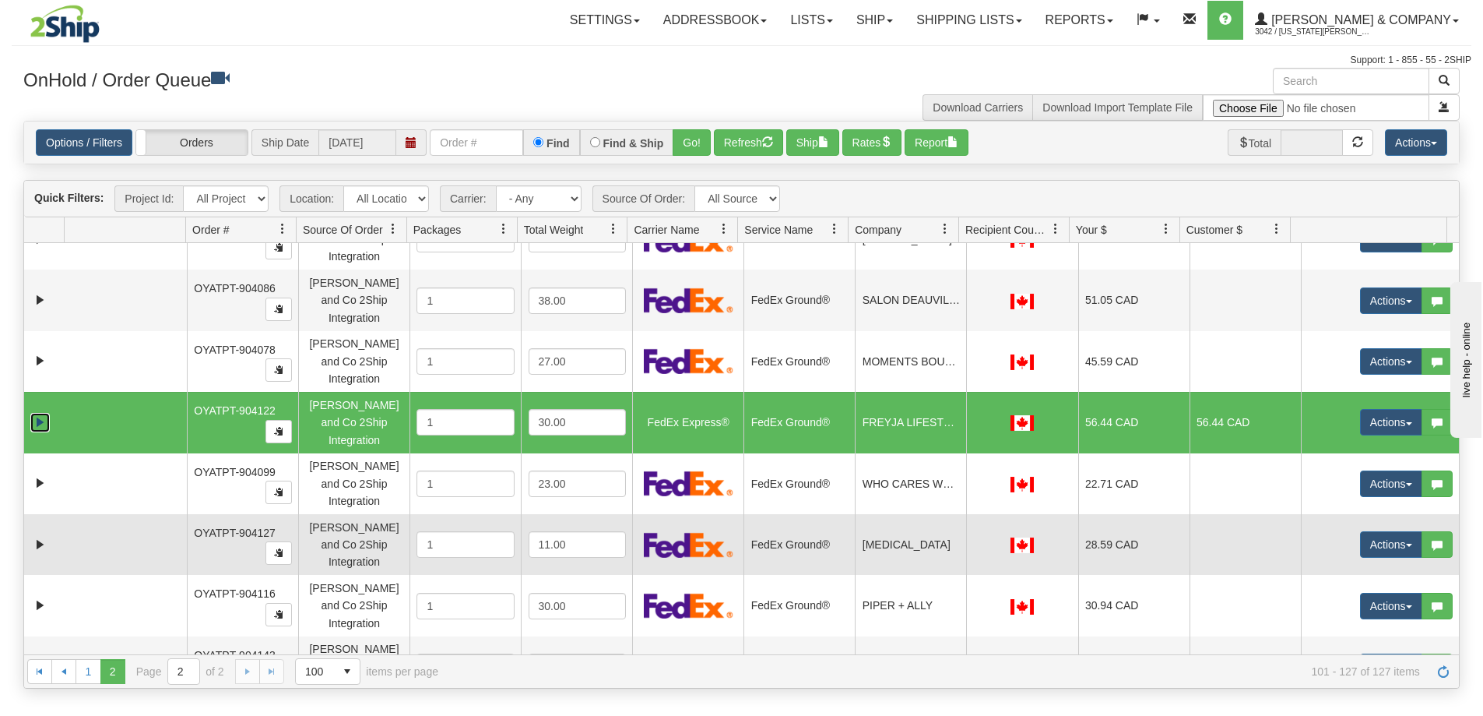
scroll to position [0, 0]
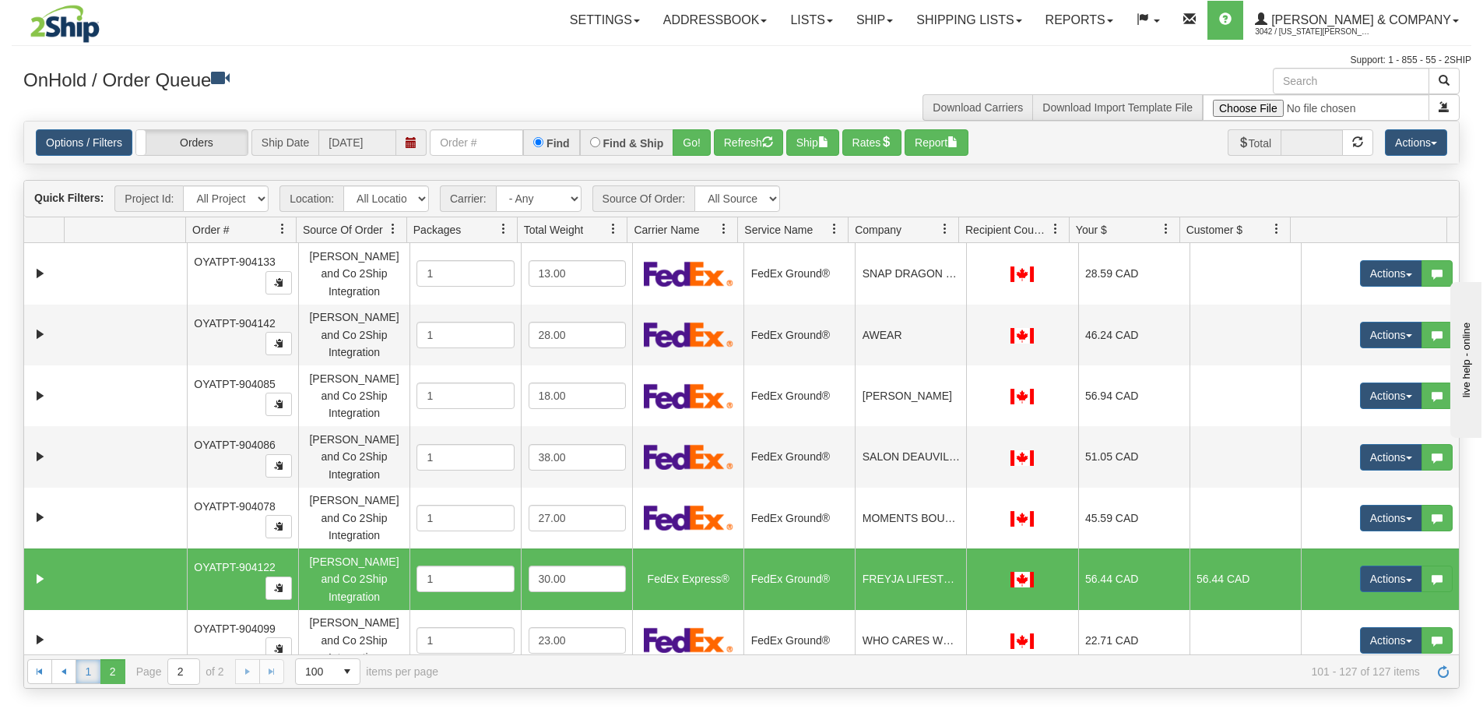
click at [98, 672] on link "1" at bounding box center [88, 671] width 25 height 25
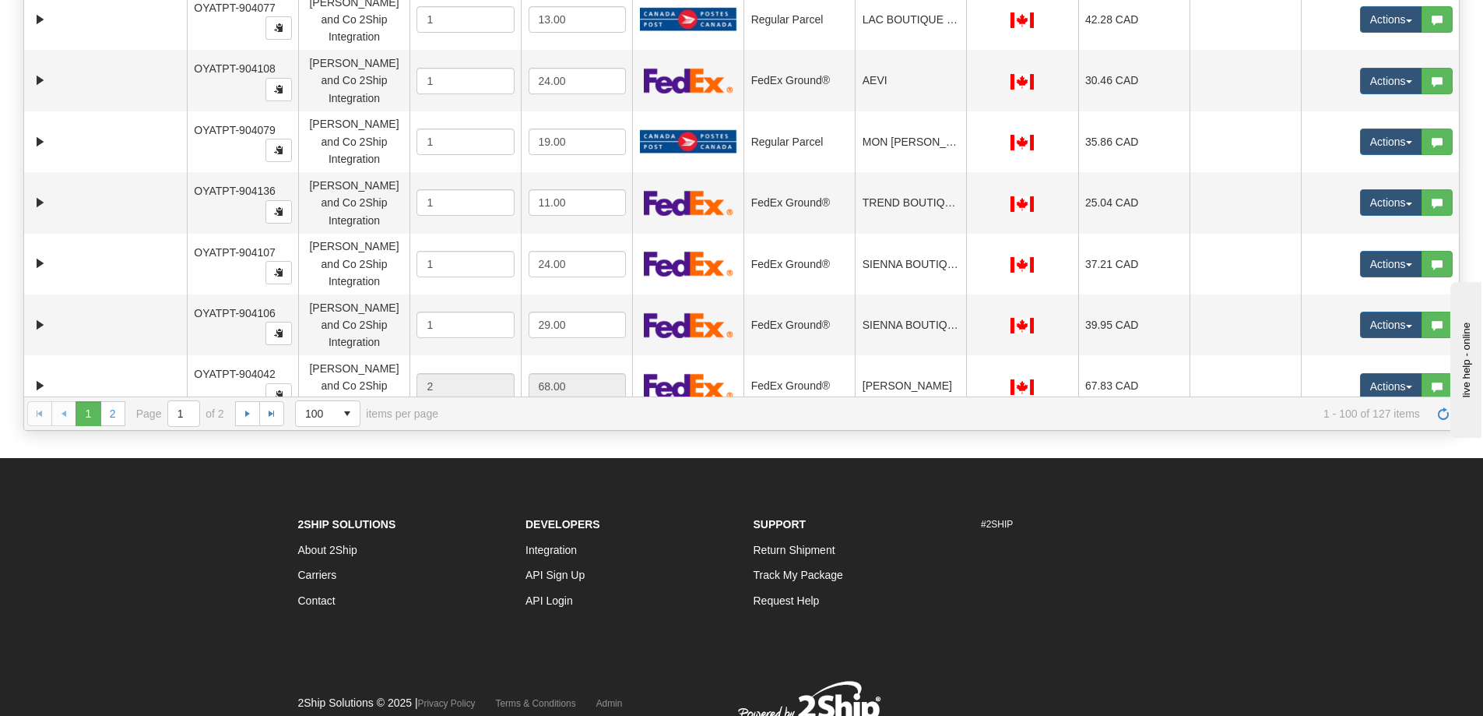
scroll to position [30, 0]
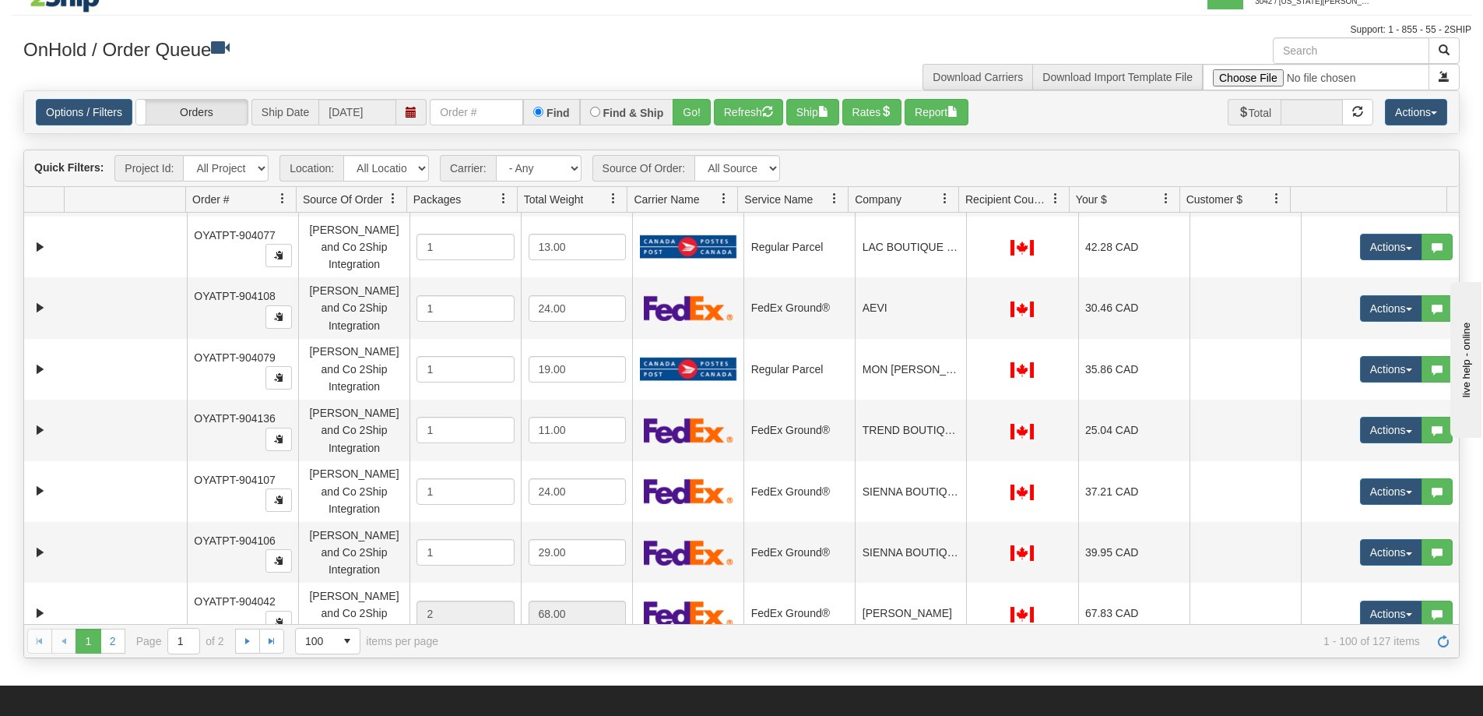
click at [551, 160] on select "- Any - Has NO carrier assigned - Has a carrier assigned FedEx Express® Canada …" at bounding box center [539, 168] width 86 height 26
select select "20"
click at [496, 155] on select "- Any - Has NO carrier assigned - Has a carrier assigned FedEx Express® Canada …" at bounding box center [539, 168] width 86 height 26
